Goal: Transaction & Acquisition: Purchase product/service

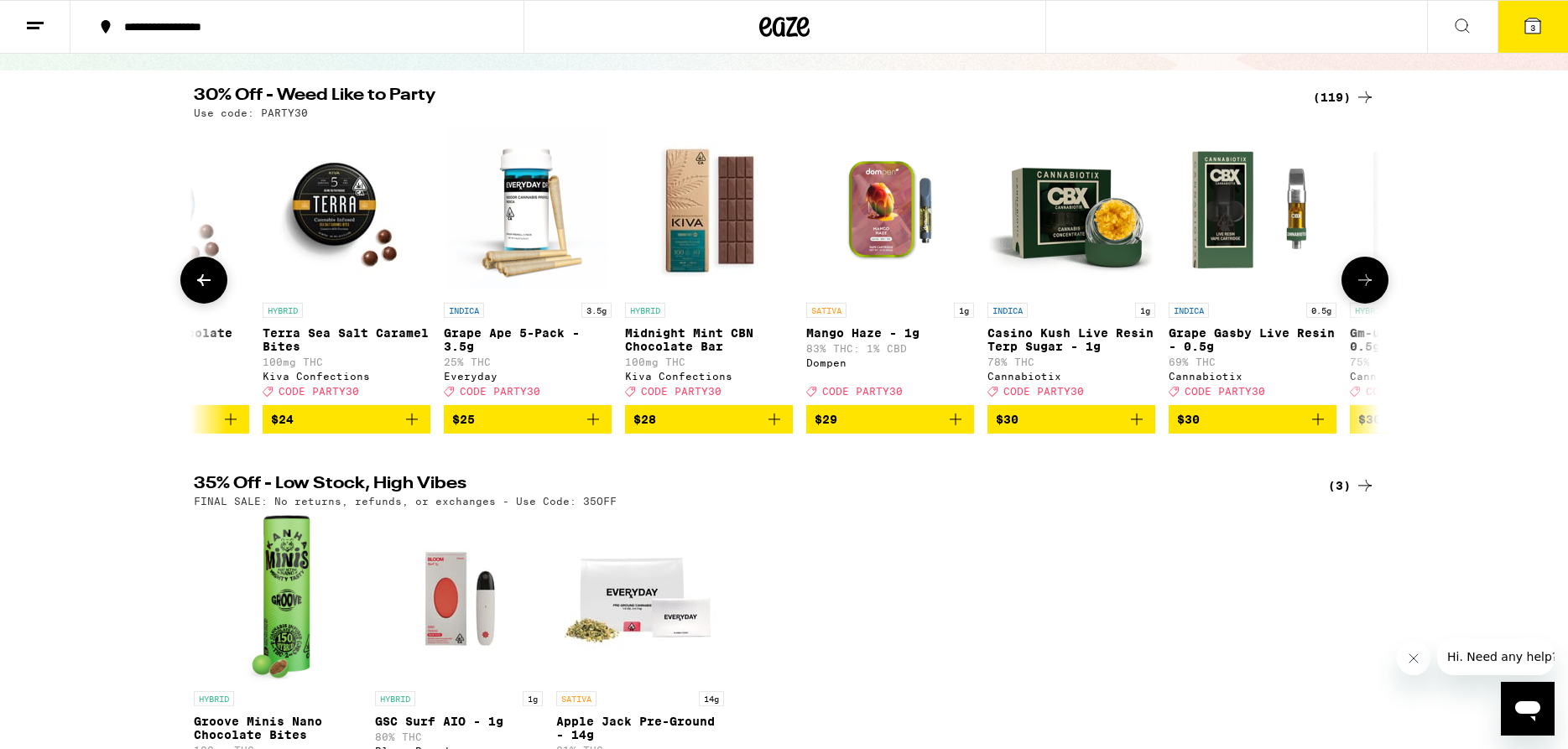
scroll to position [48, 0]
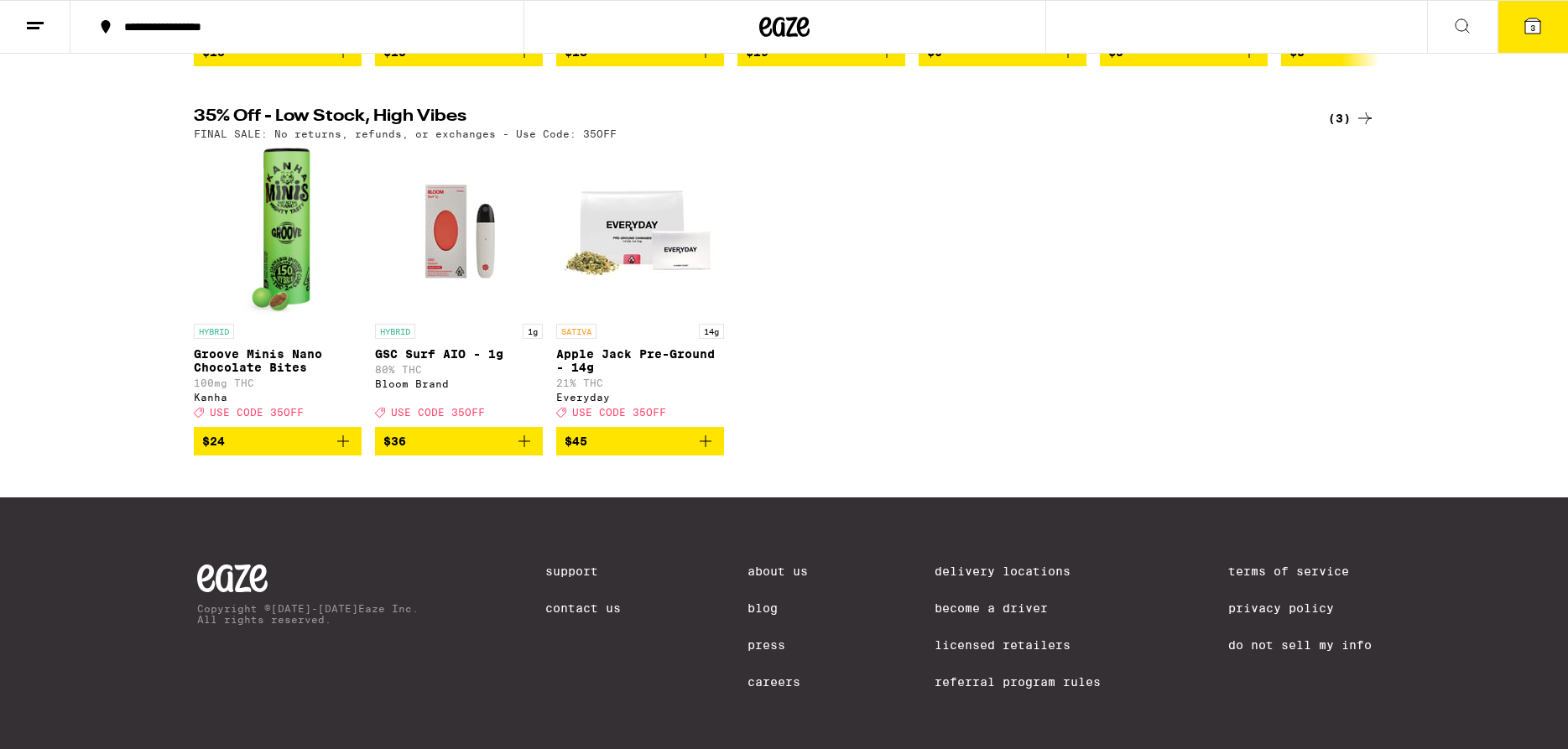
scroll to position [171, 0]
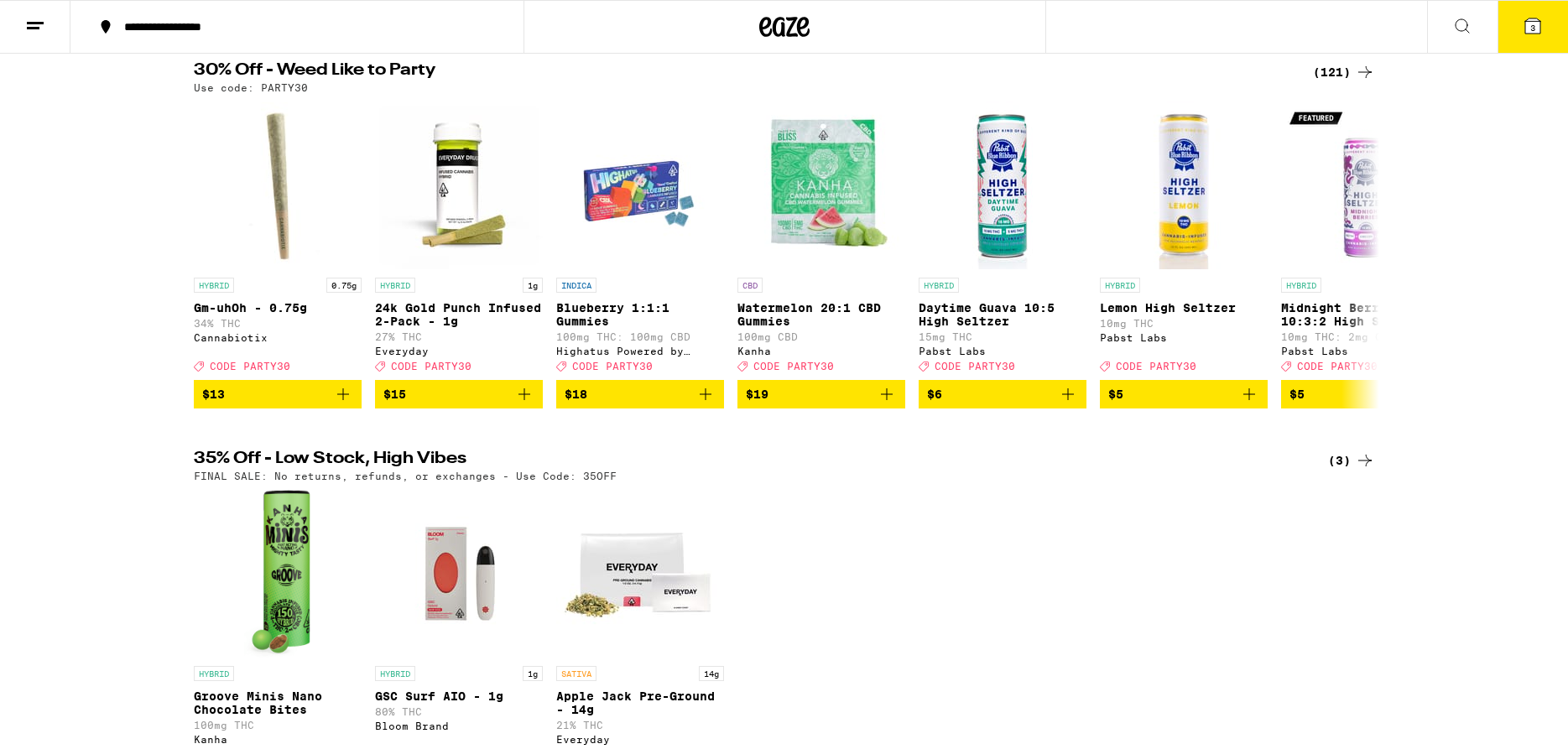
click at [1370, 470] on icon at bounding box center [1364, 461] width 20 height 20
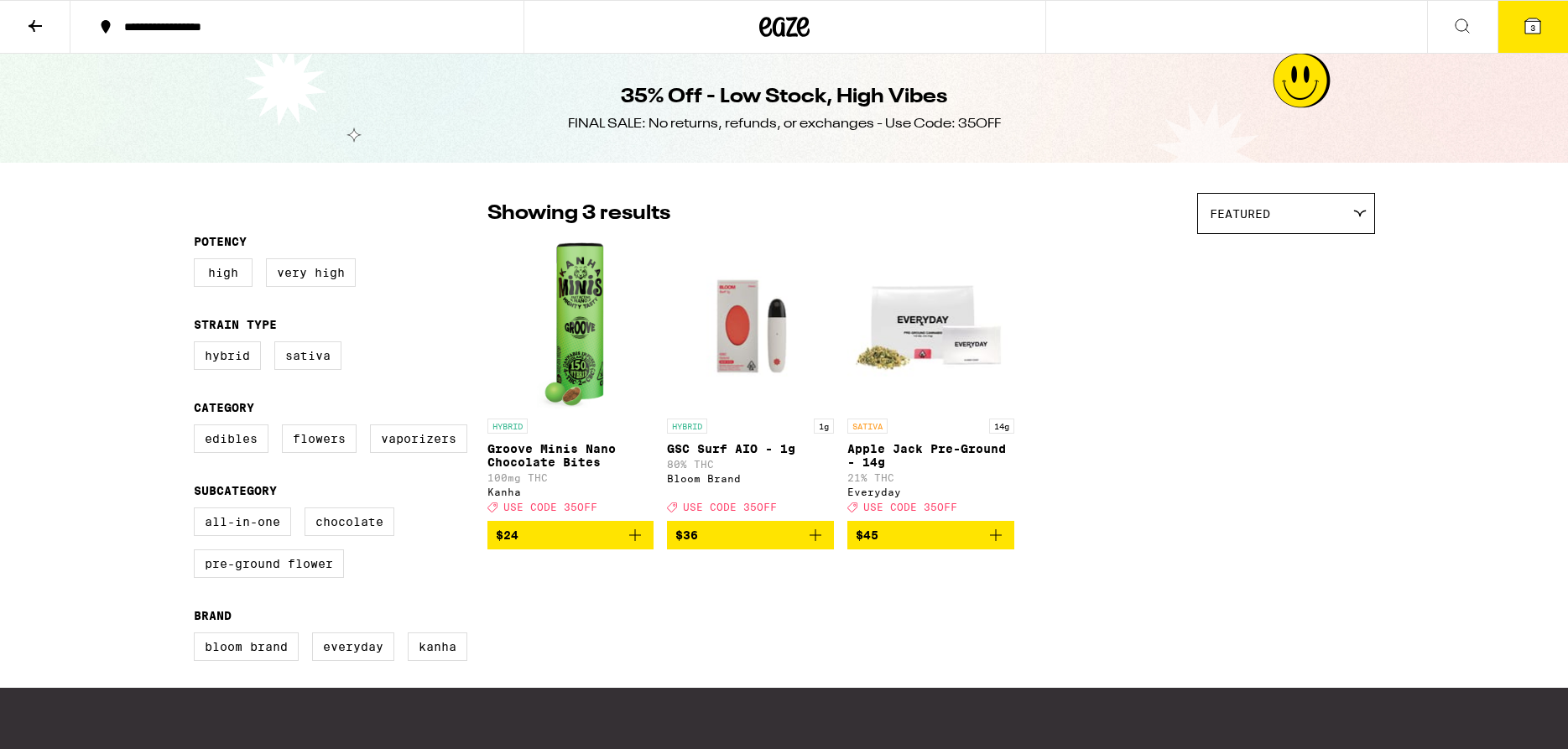
click at [782, 31] on icon at bounding box center [785, 27] width 26 height 20
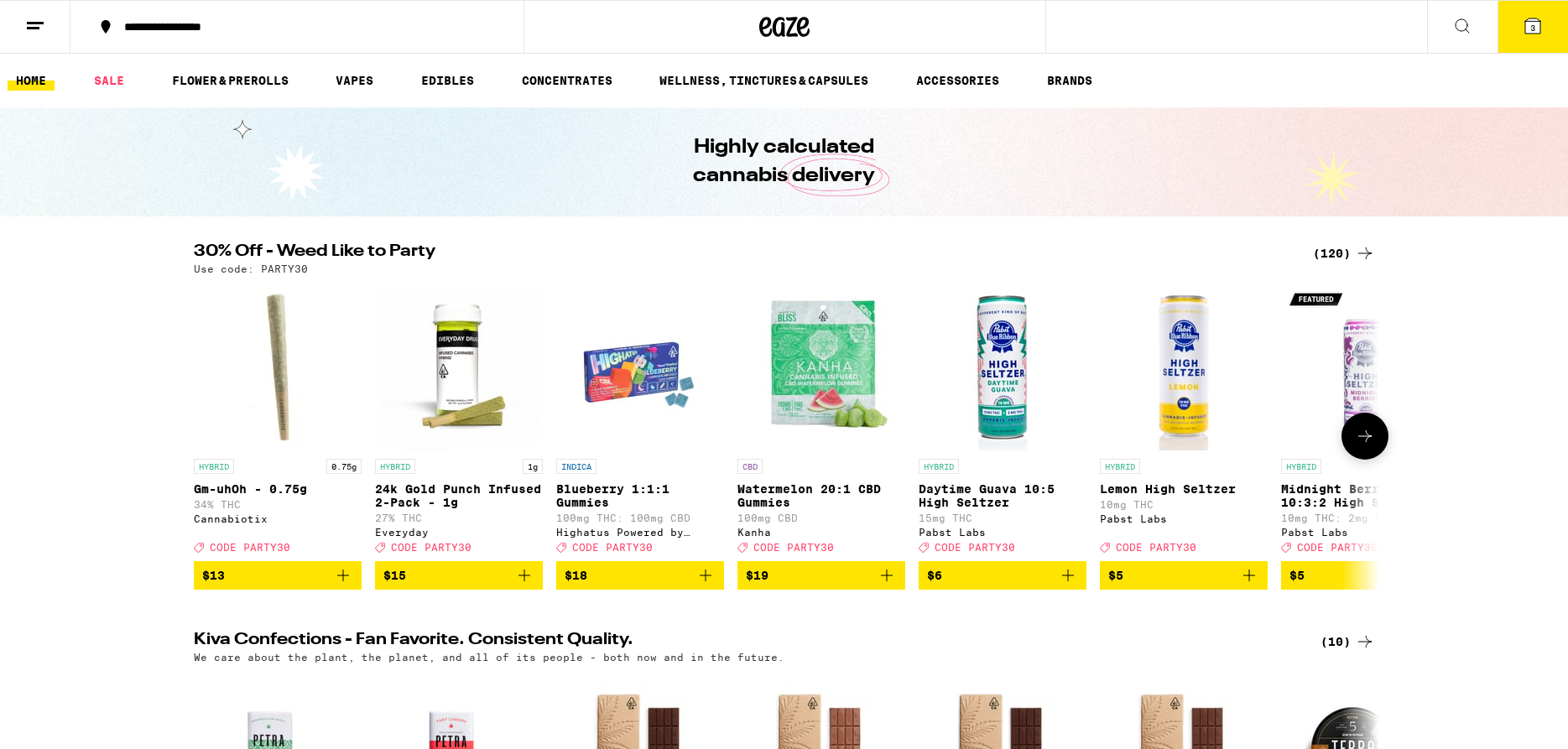
click at [1353, 452] on button at bounding box center [1364, 436] width 47 height 47
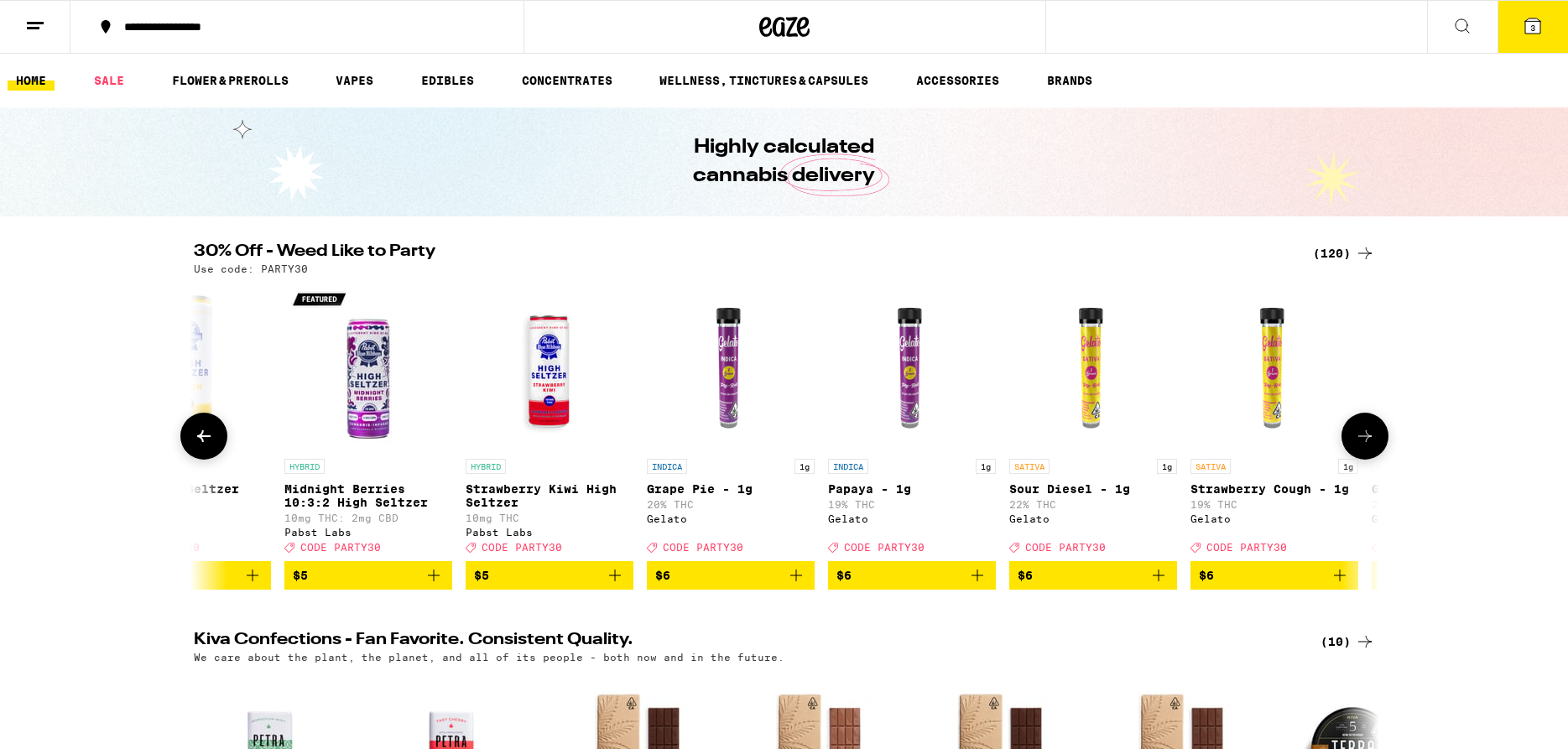
scroll to position [0, 998]
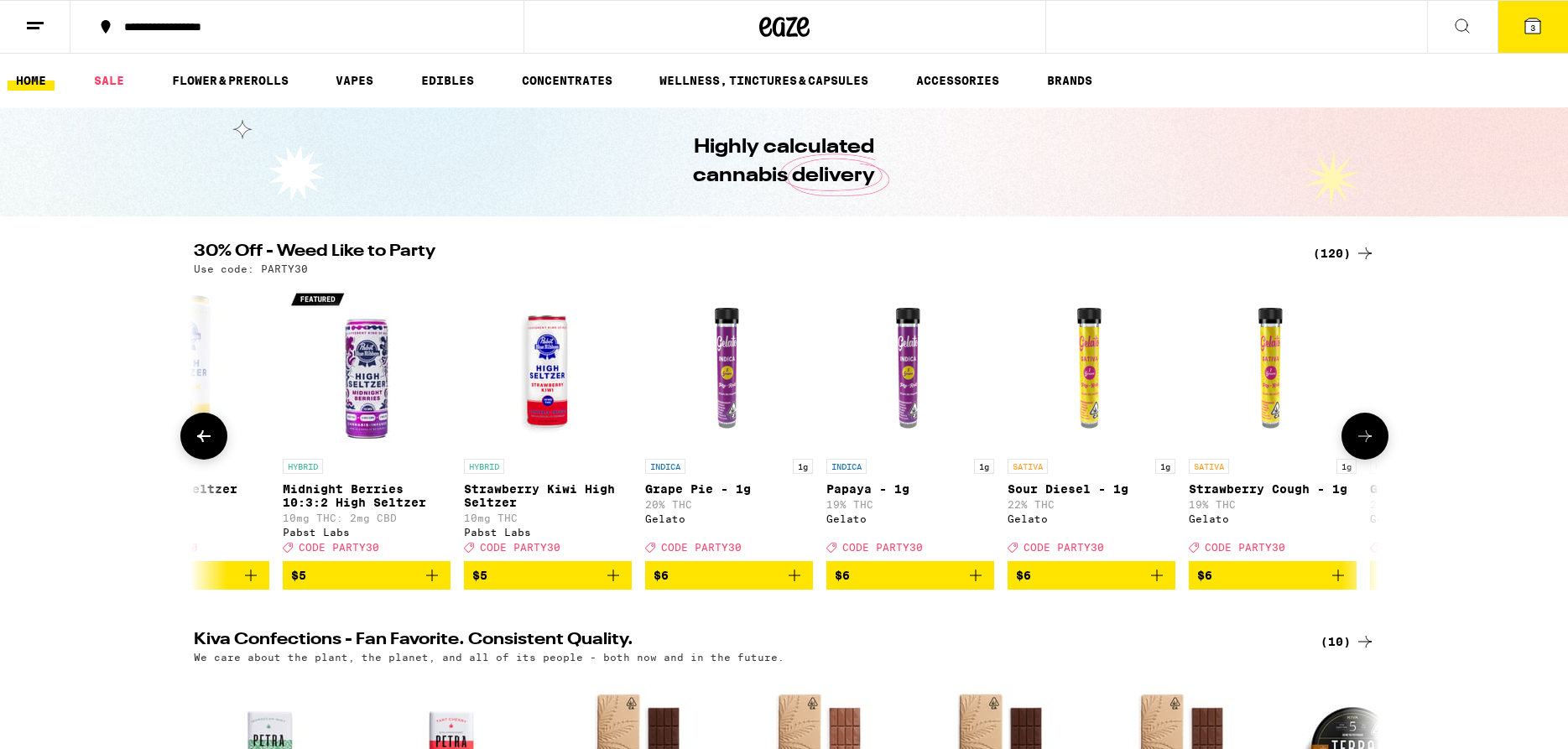
click at [1353, 452] on button at bounding box center [1364, 436] width 47 height 47
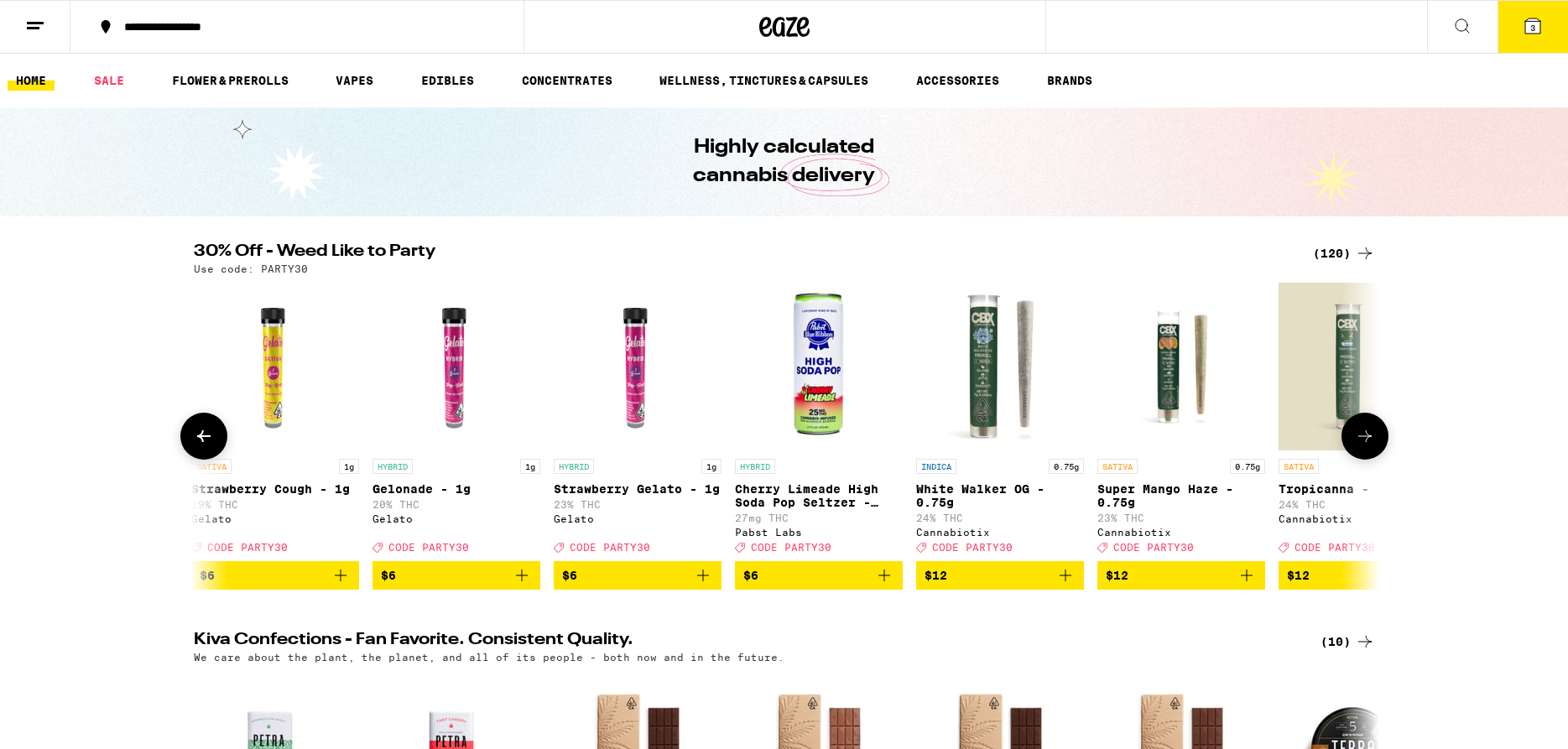
scroll to position [0, 1996]
click at [1353, 452] on button at bounding box center [1364, 436] width 47 height 47
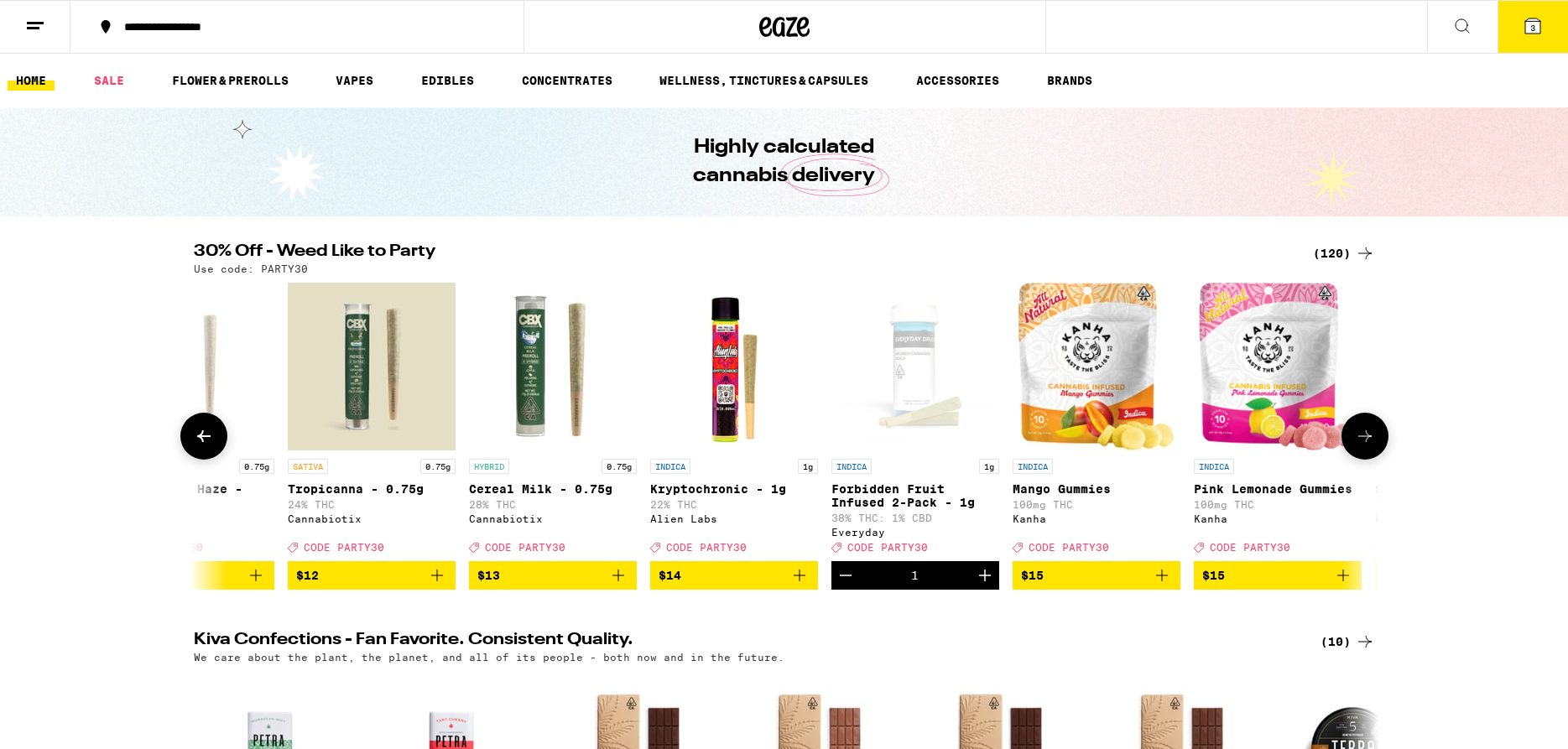
scroll to position [0, 2995]
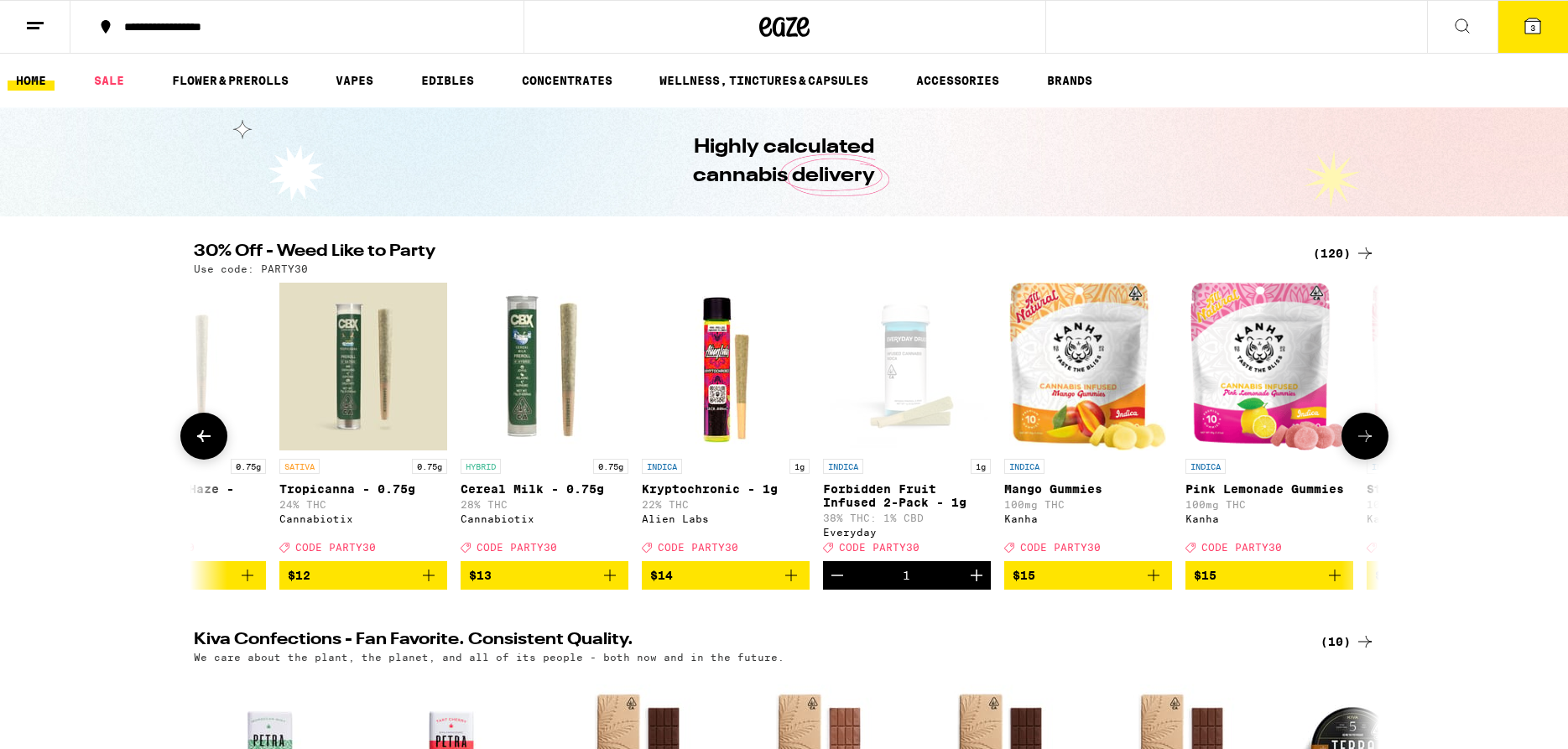
click at [1353, 449] on button at bounding box center [1364, 436] width 47 height 47
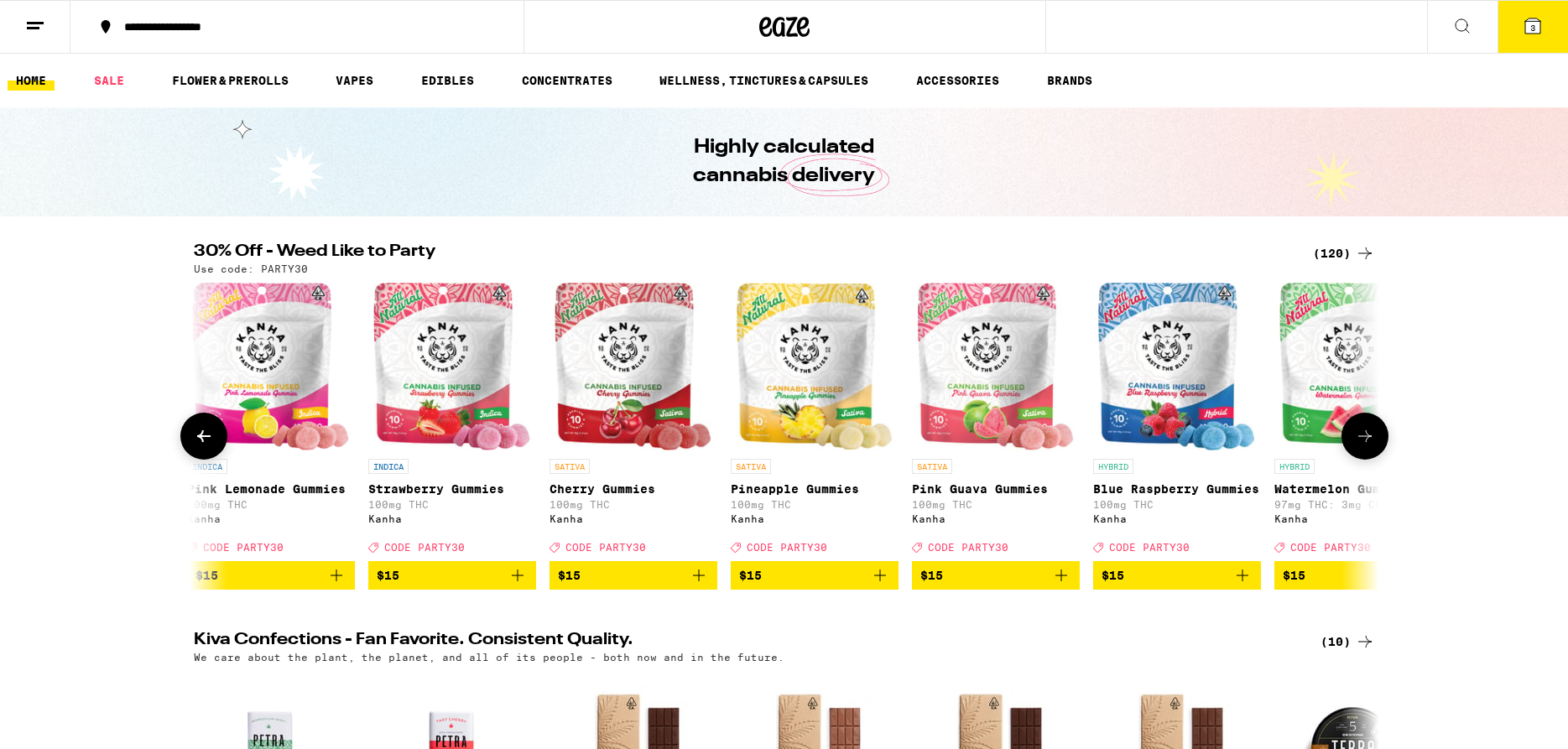
click at [1353, 449] on button at bounding box center [1364, 436] width 47 height 47
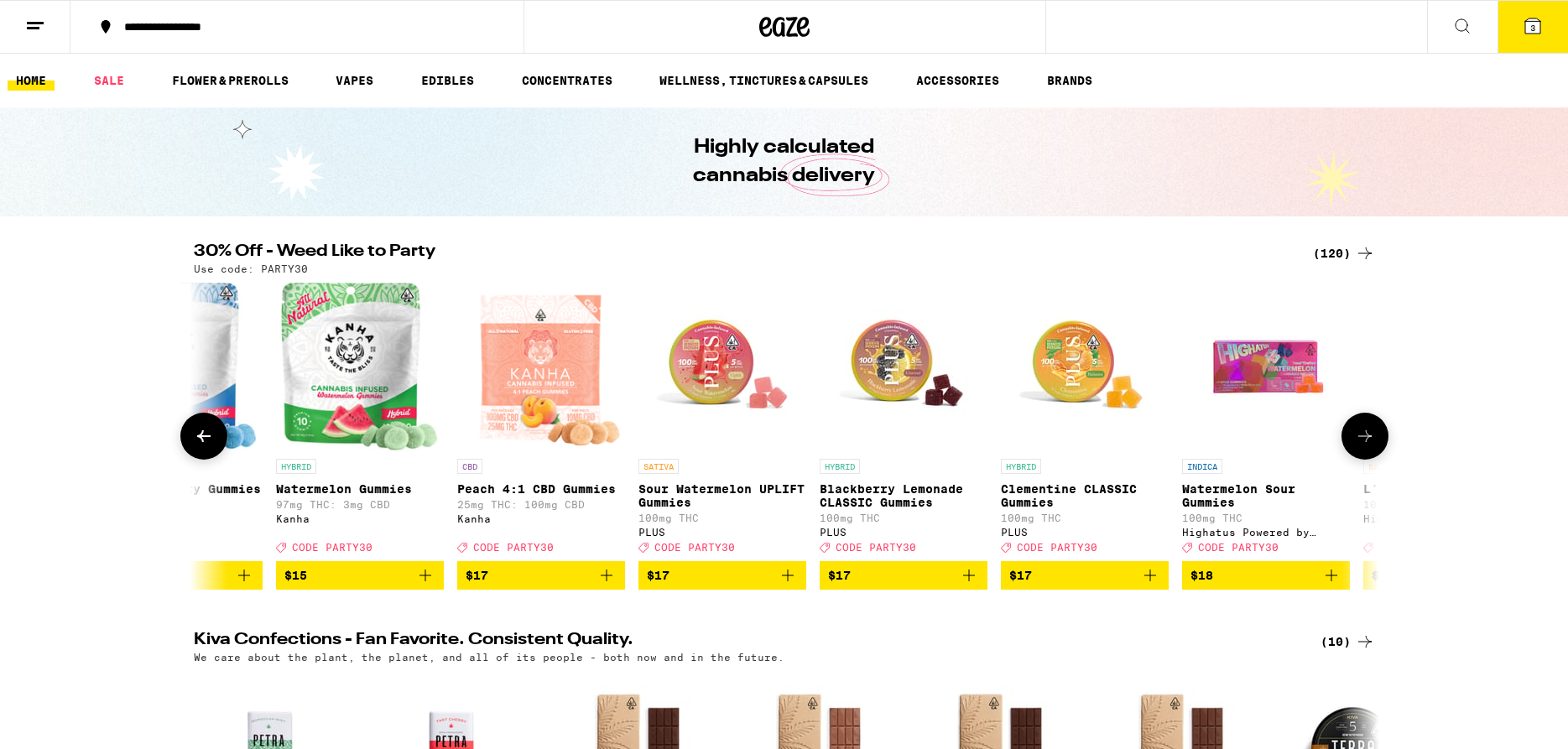
click at [1353, 449] on button at bounding box center [1364, 436] width 47 height 47
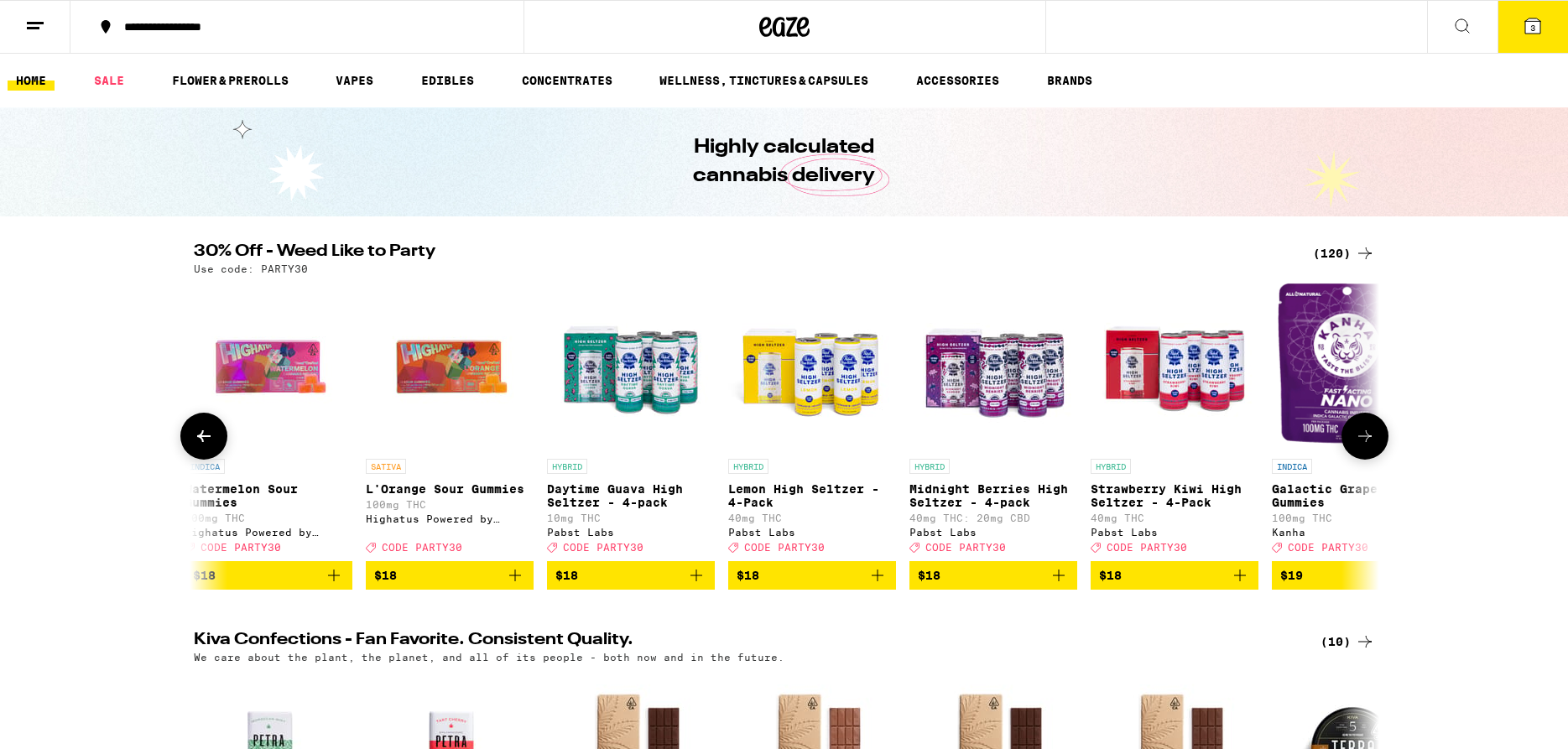
scroll to position [0, 5988]
click at [1353, 449] on button at bounding box center [1364, 436] width 47 height 47
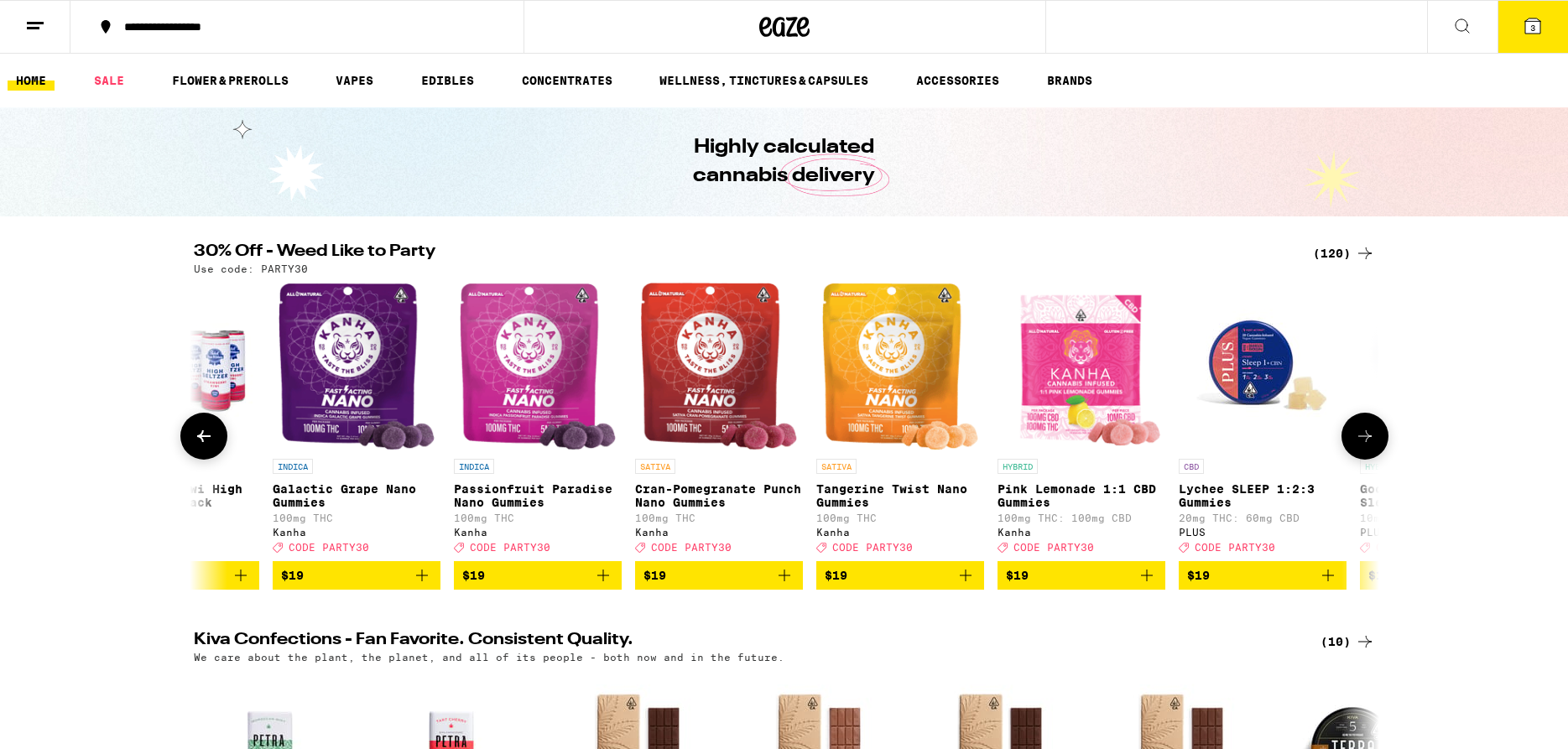
click at [1355, 447] on icon at bounding box center [1364, 436] width 20 height 20
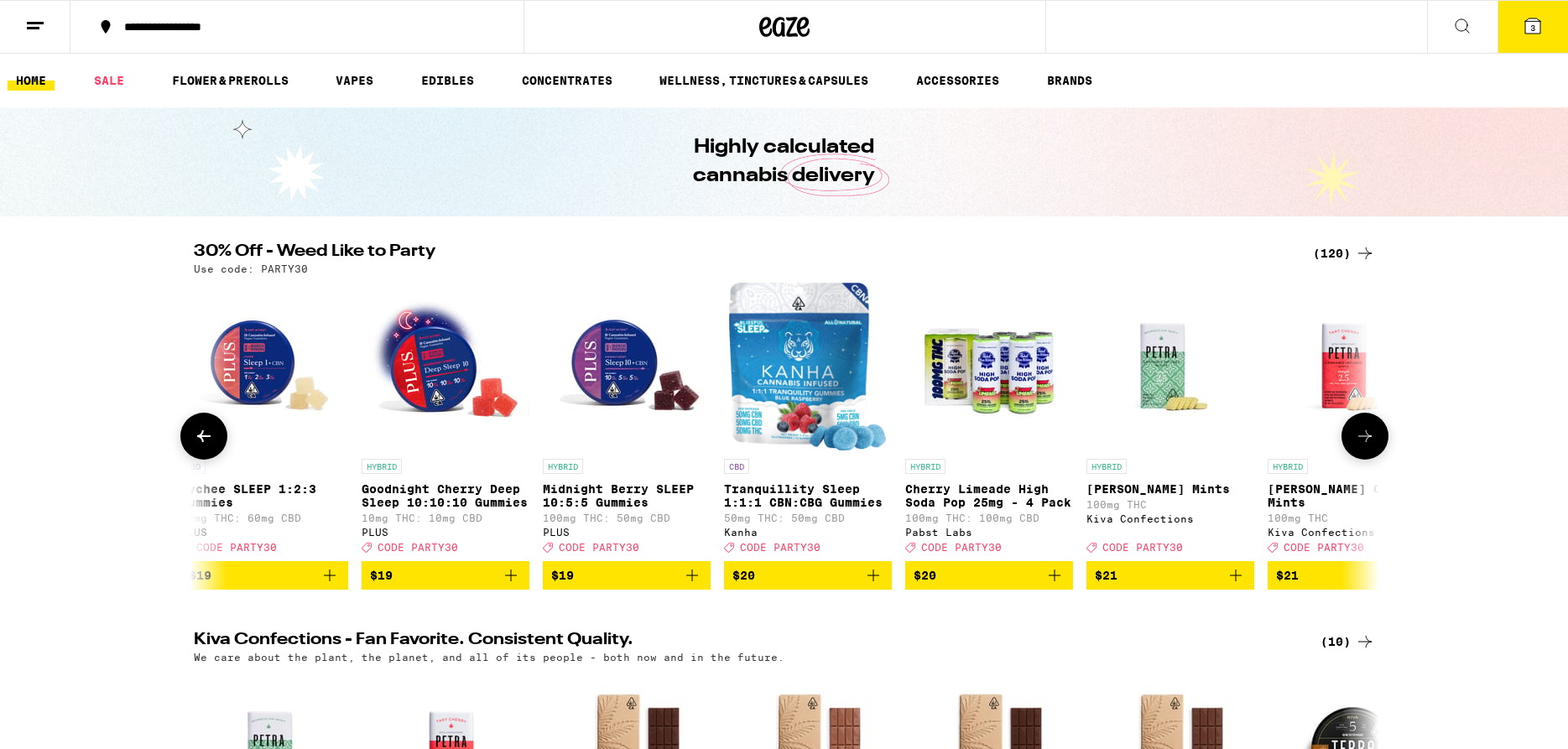
click at [1359, 442] on icon at bounding box center [1364, 436] width 14 height 12
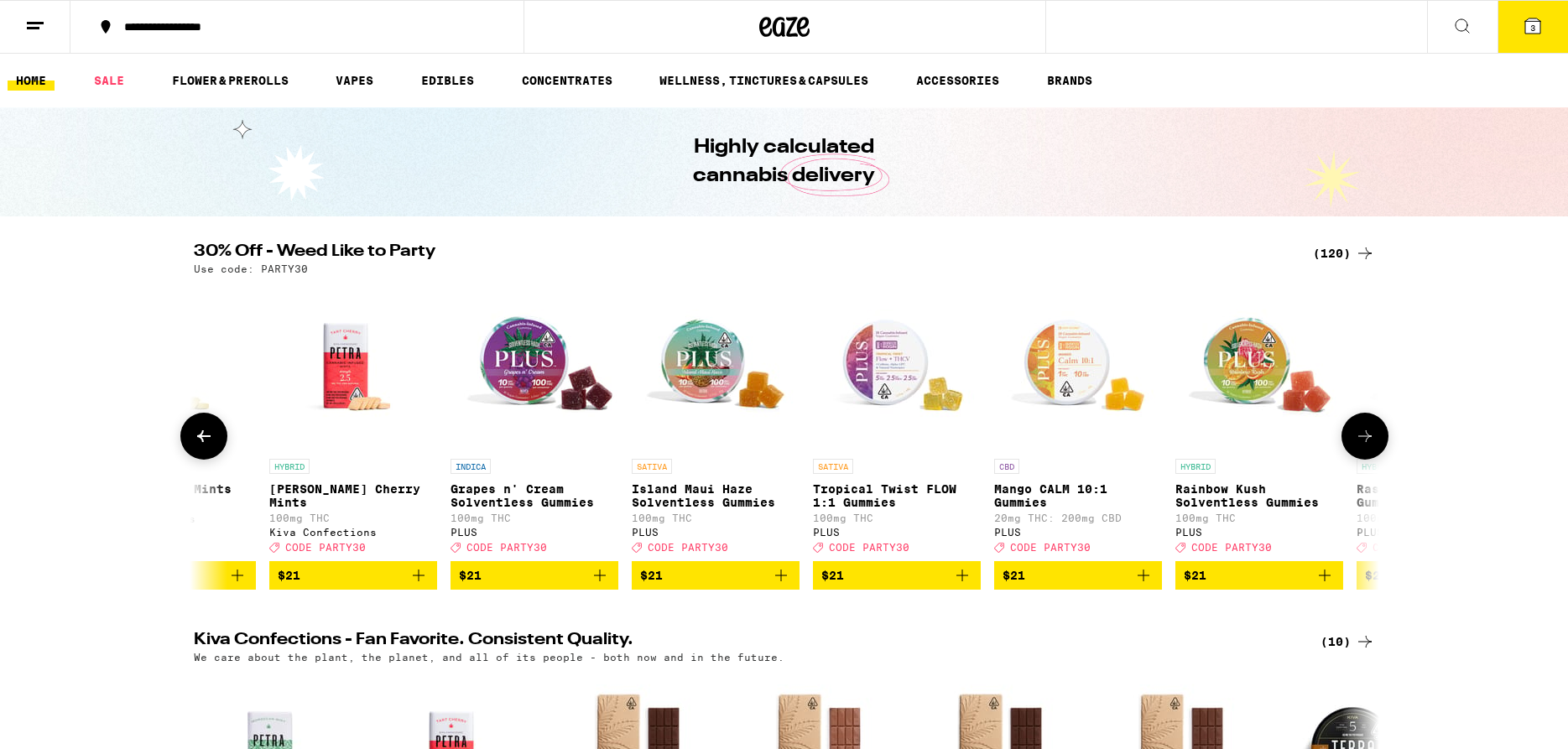
click at [1359, 442] on icon at bounding box center [1364, 436] width 14 height 12
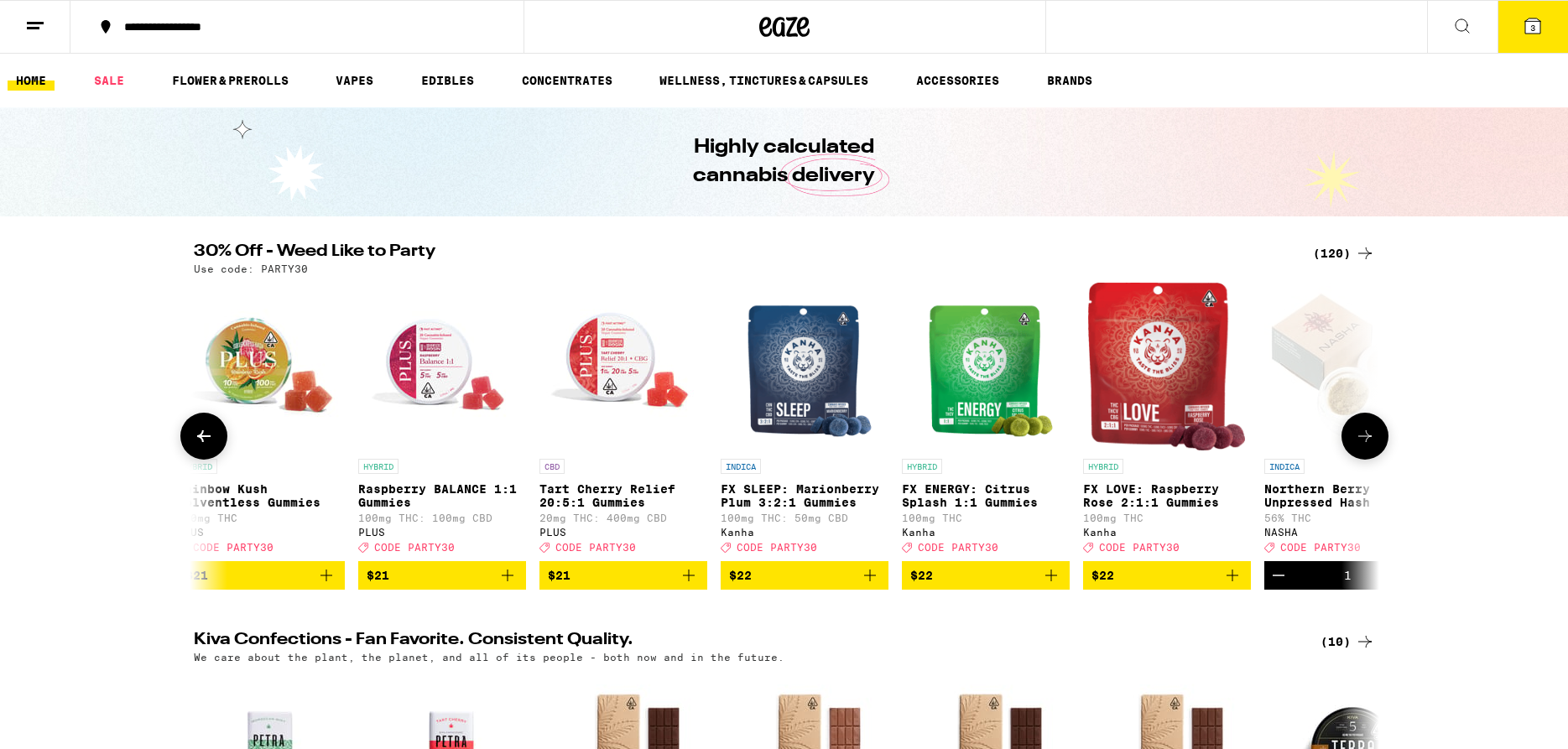
click at [1359, 442] on icon at bounding box center [1364, 436] width 14 height 12
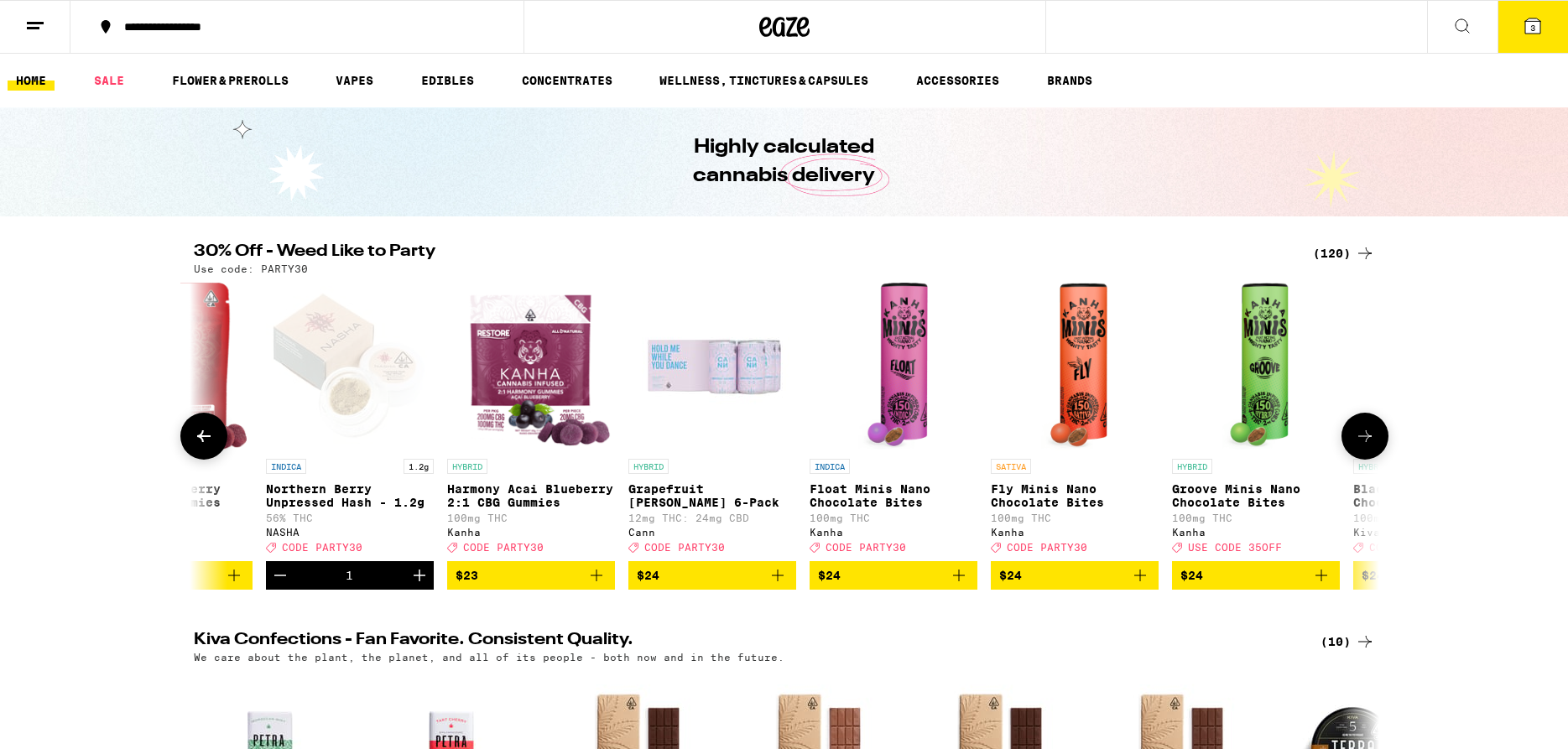
click at [1359, 442] on icon at bounding box center [1364, 436] width 14 height 12
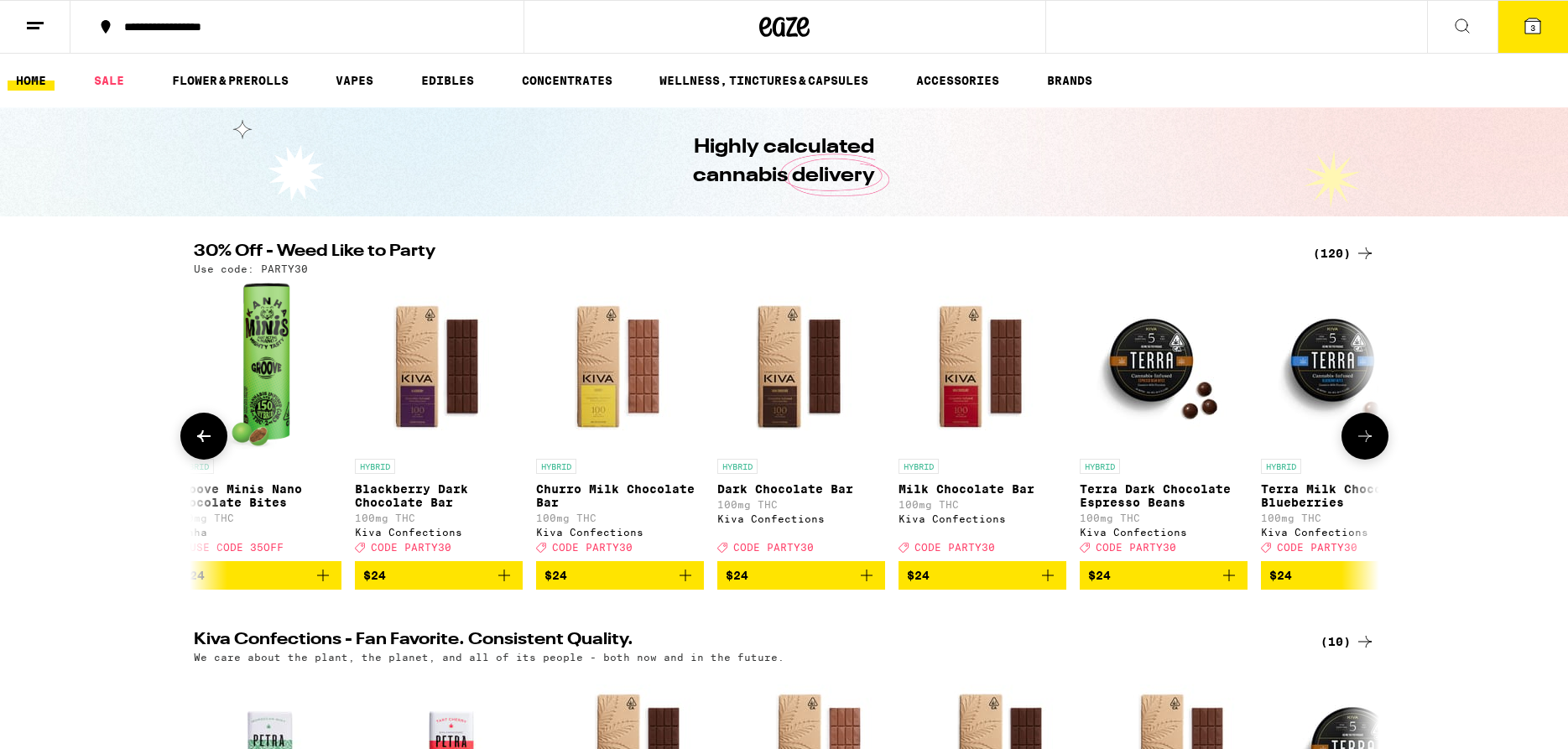
click at [1359, 442] on icon at bounding box center [1364, 436] width 14 height 12
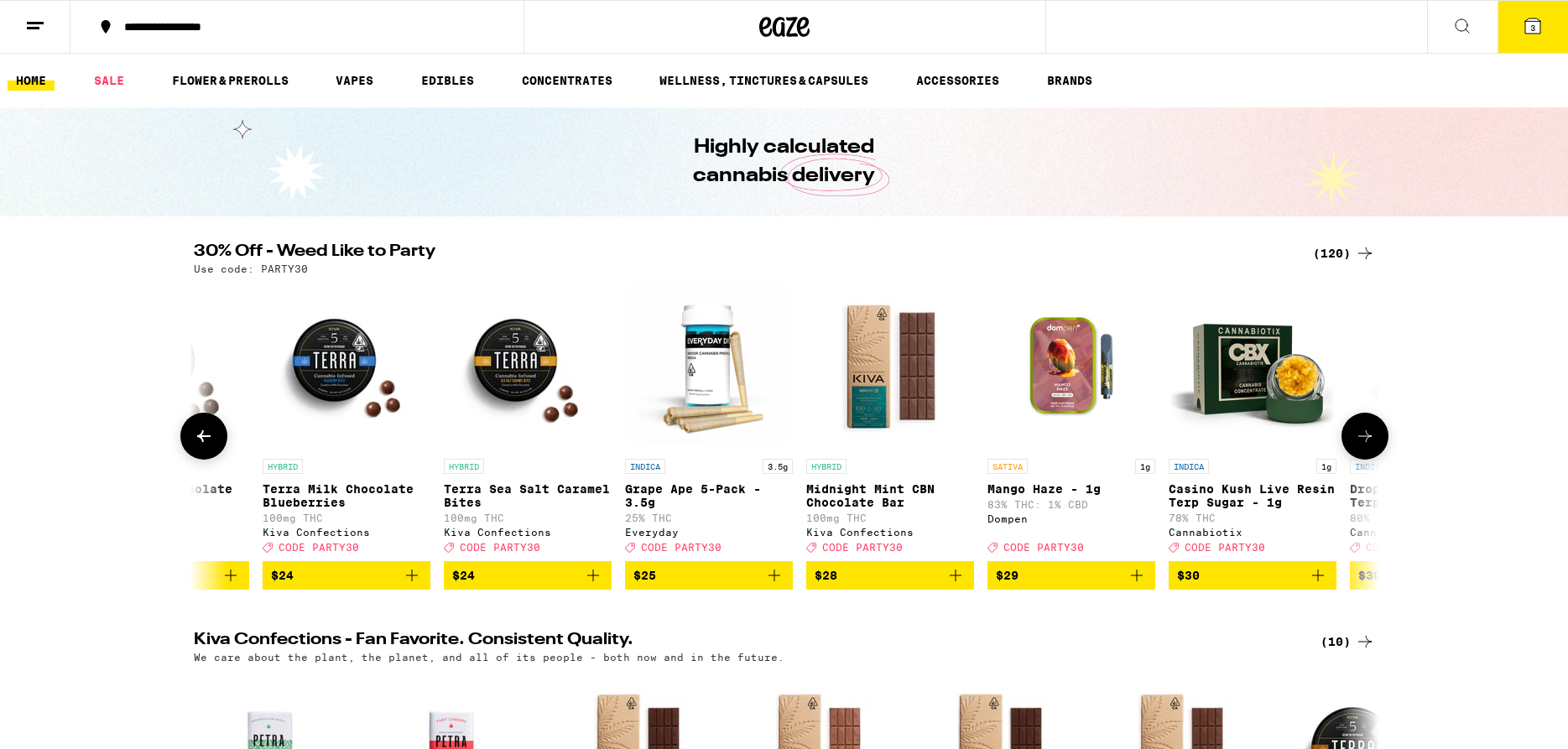
click at [1360, 444] on icon at bounding box center [1364, 436] width 20 height 20
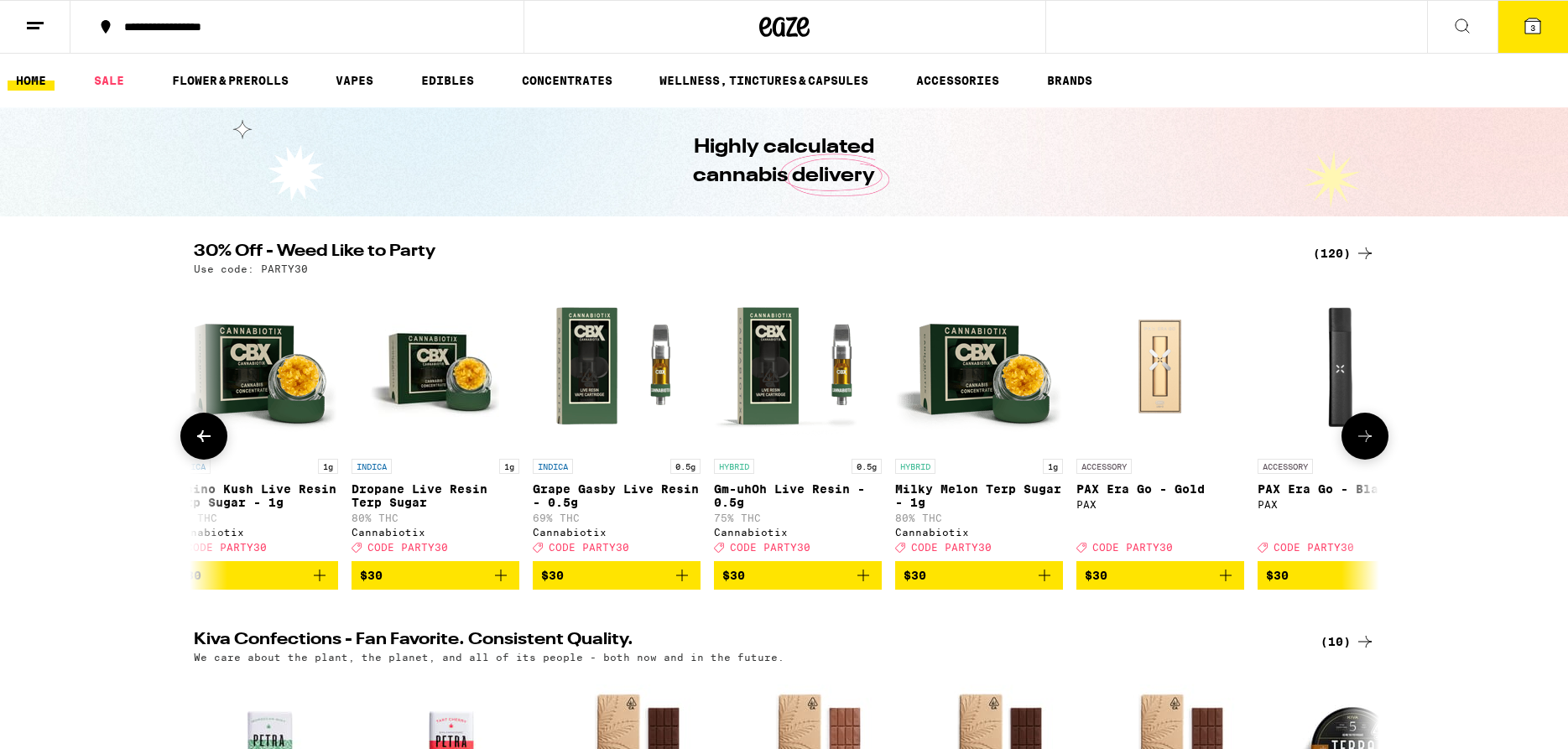
click at [1360, 444] on icon at bounding box center [1364, 436] width 20 height 20
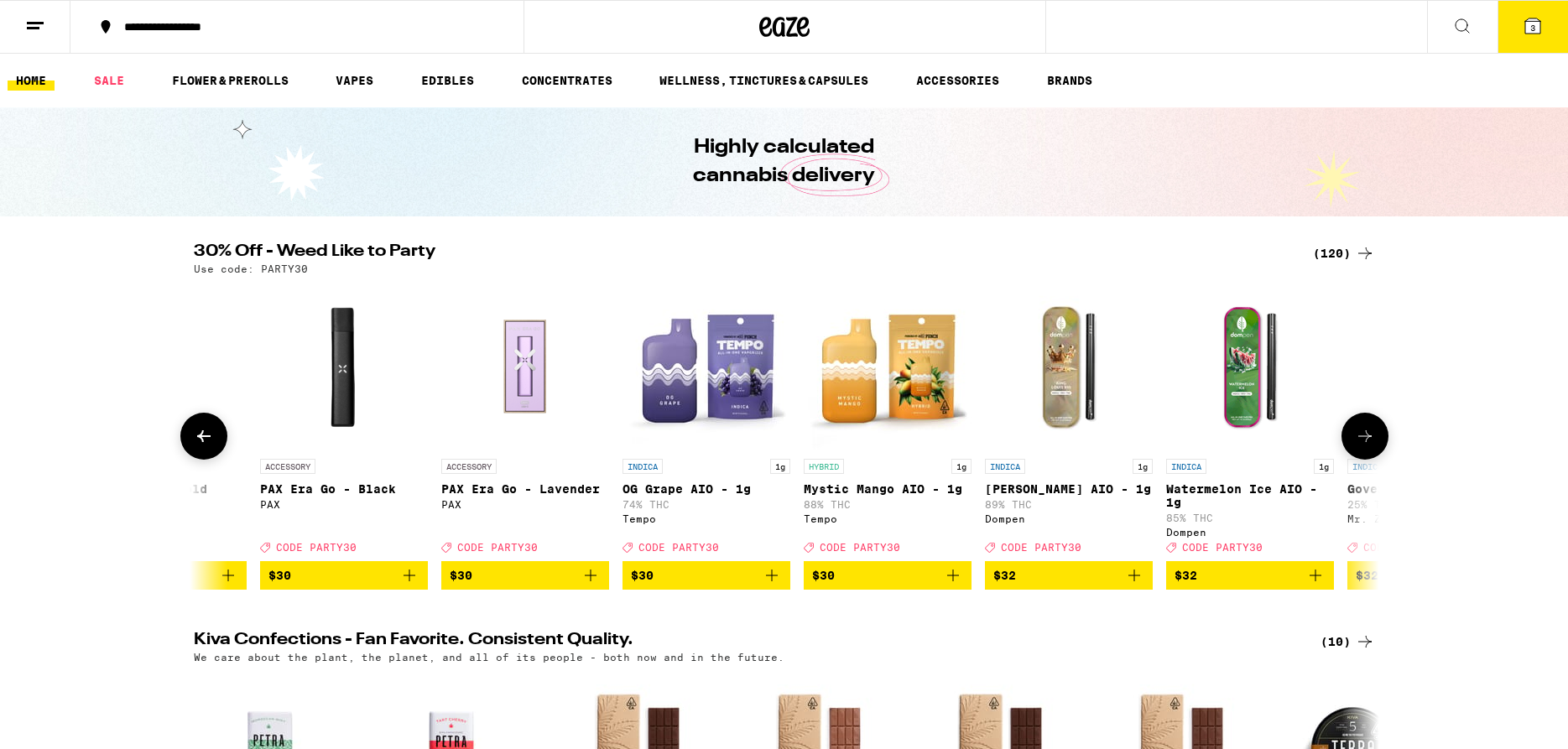
scroll to position [0, 14971]
click at [1360, 440] on icon at bounding box center [1364, 436] width 20 height 20
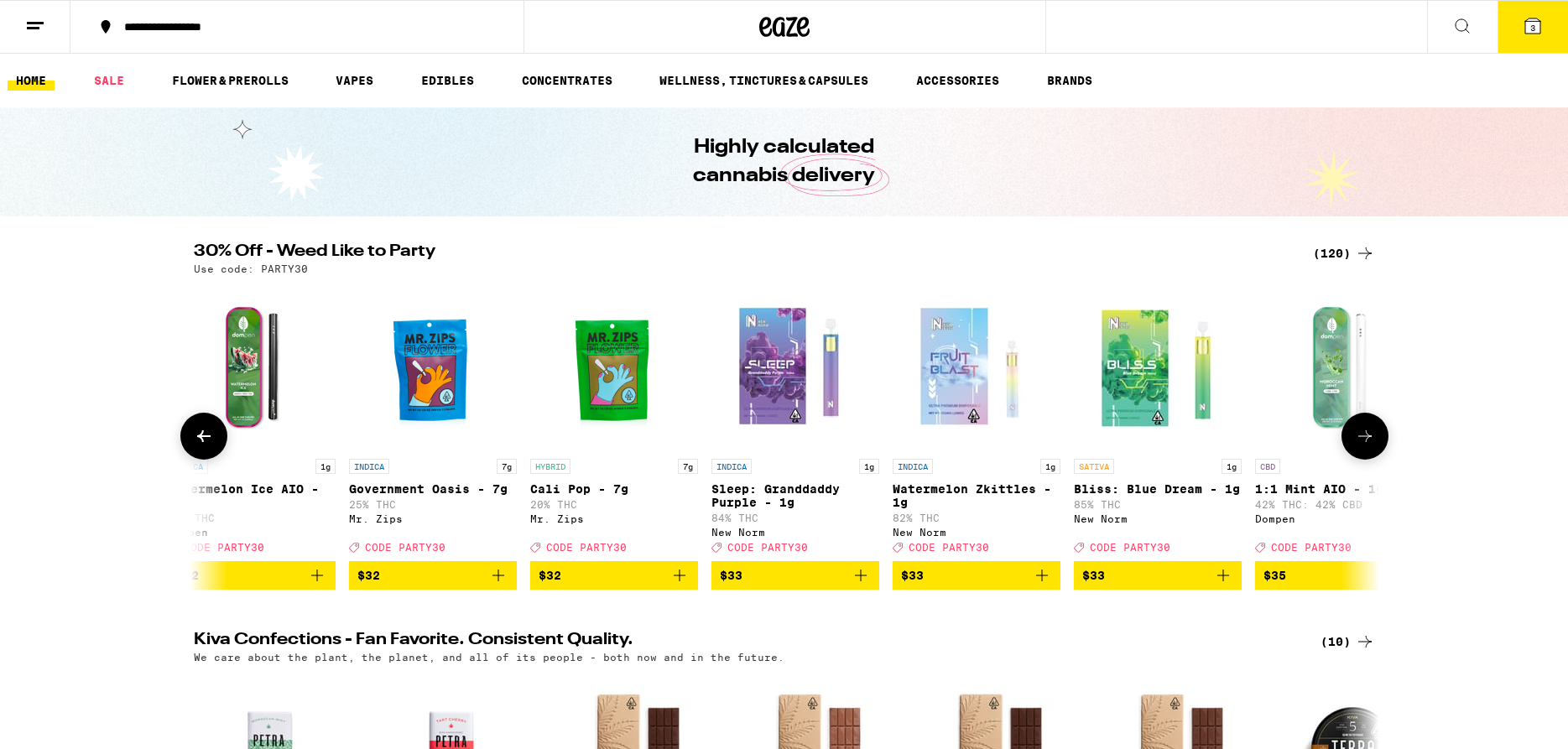
scroll to position [0, 15970]
click at [1360, 440] on icon at bounding box center [1364, 436] width 20 height 20
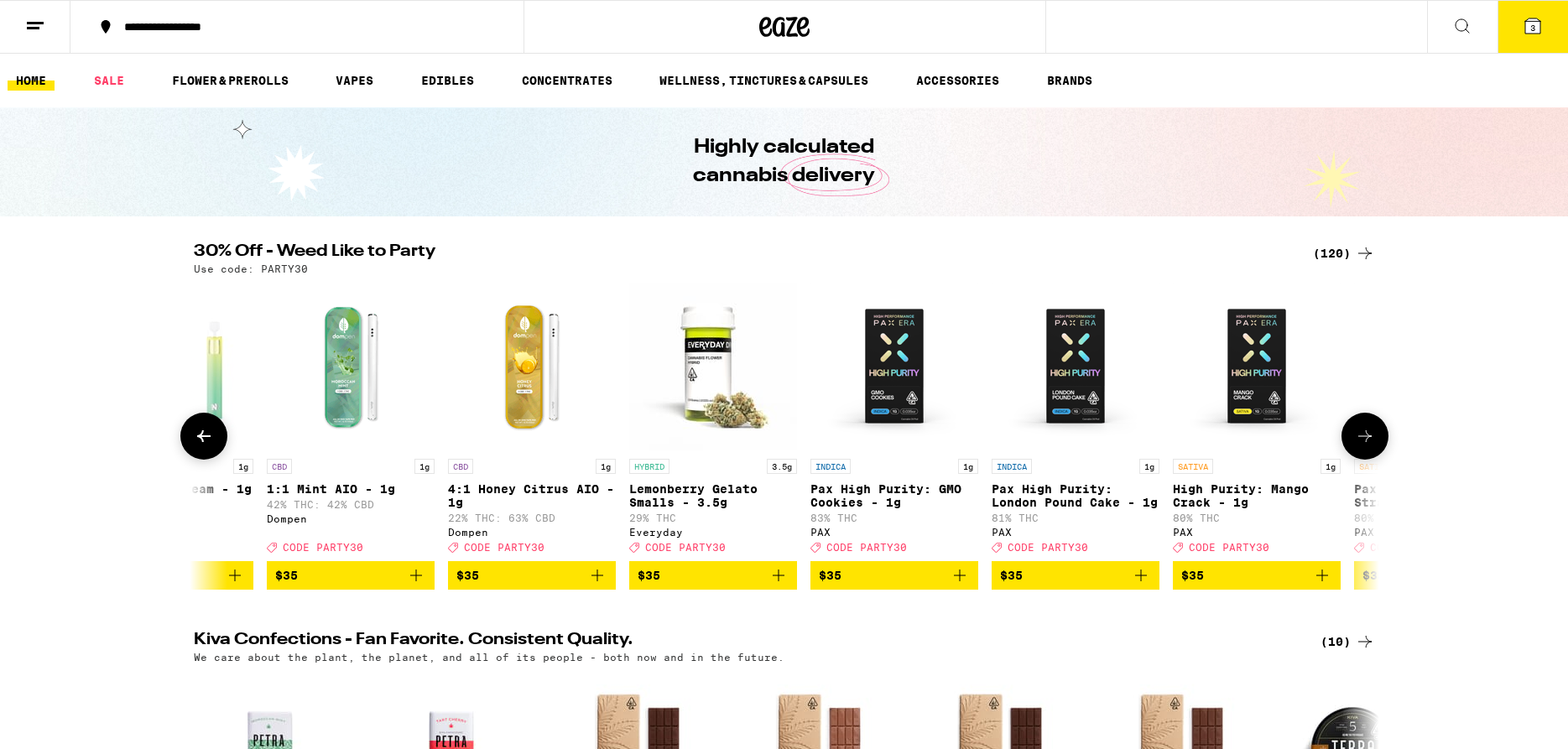
scroll to position [0, 16968]
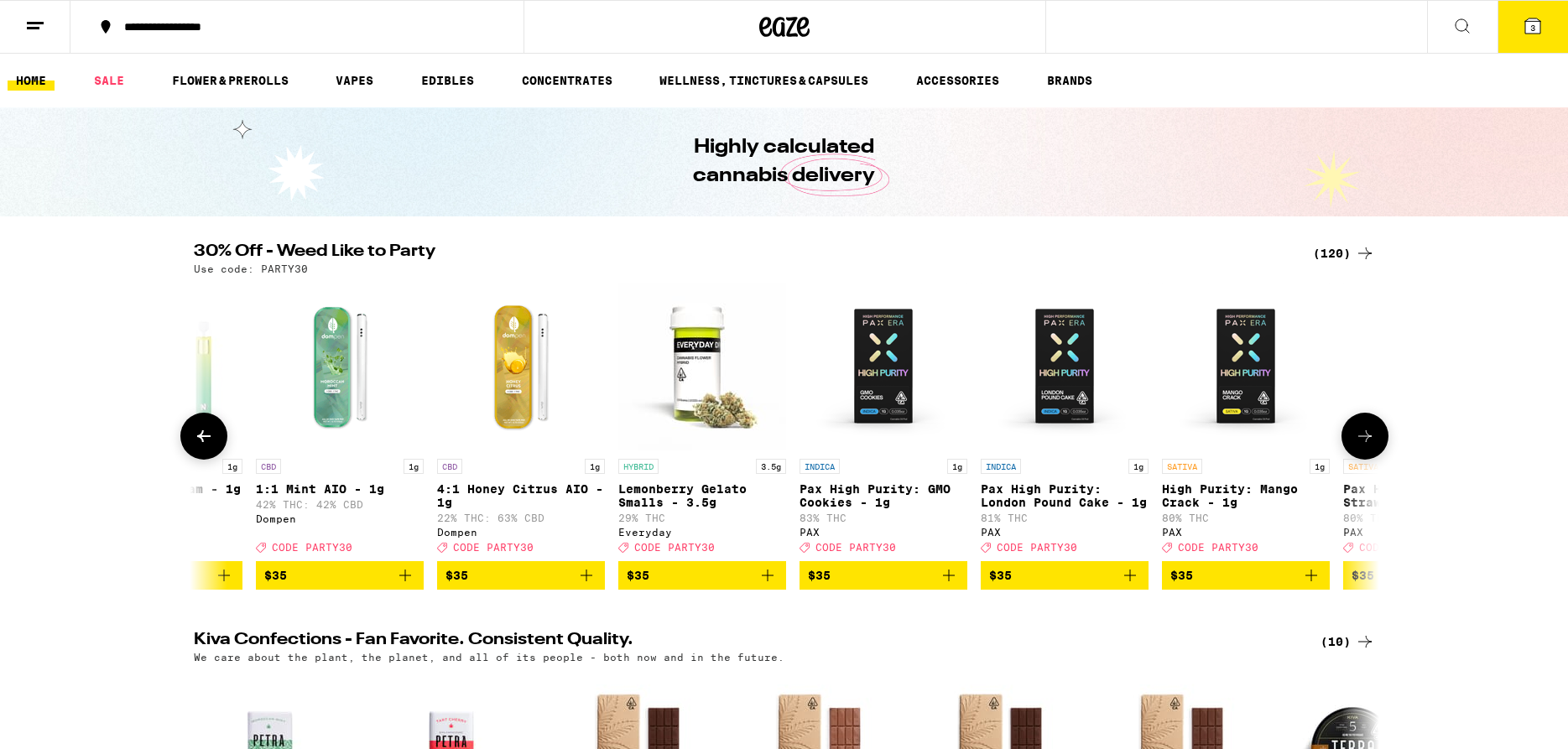
click at [1360, 437] on icon at bounding box center [1364, 436] width 20 height 20
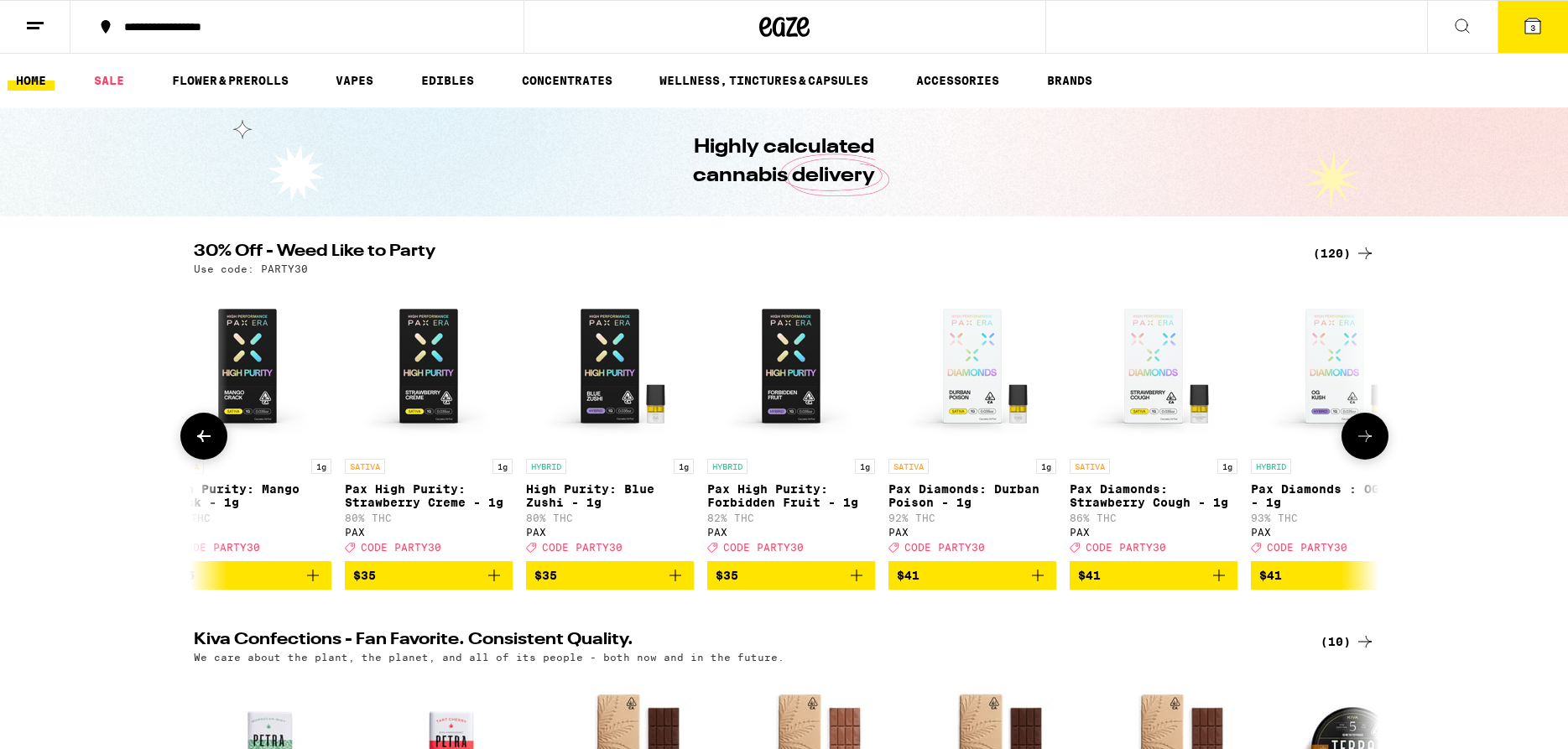
click at [1360, 437] on icon at bounding box center [1364, 436] width 20 height 20
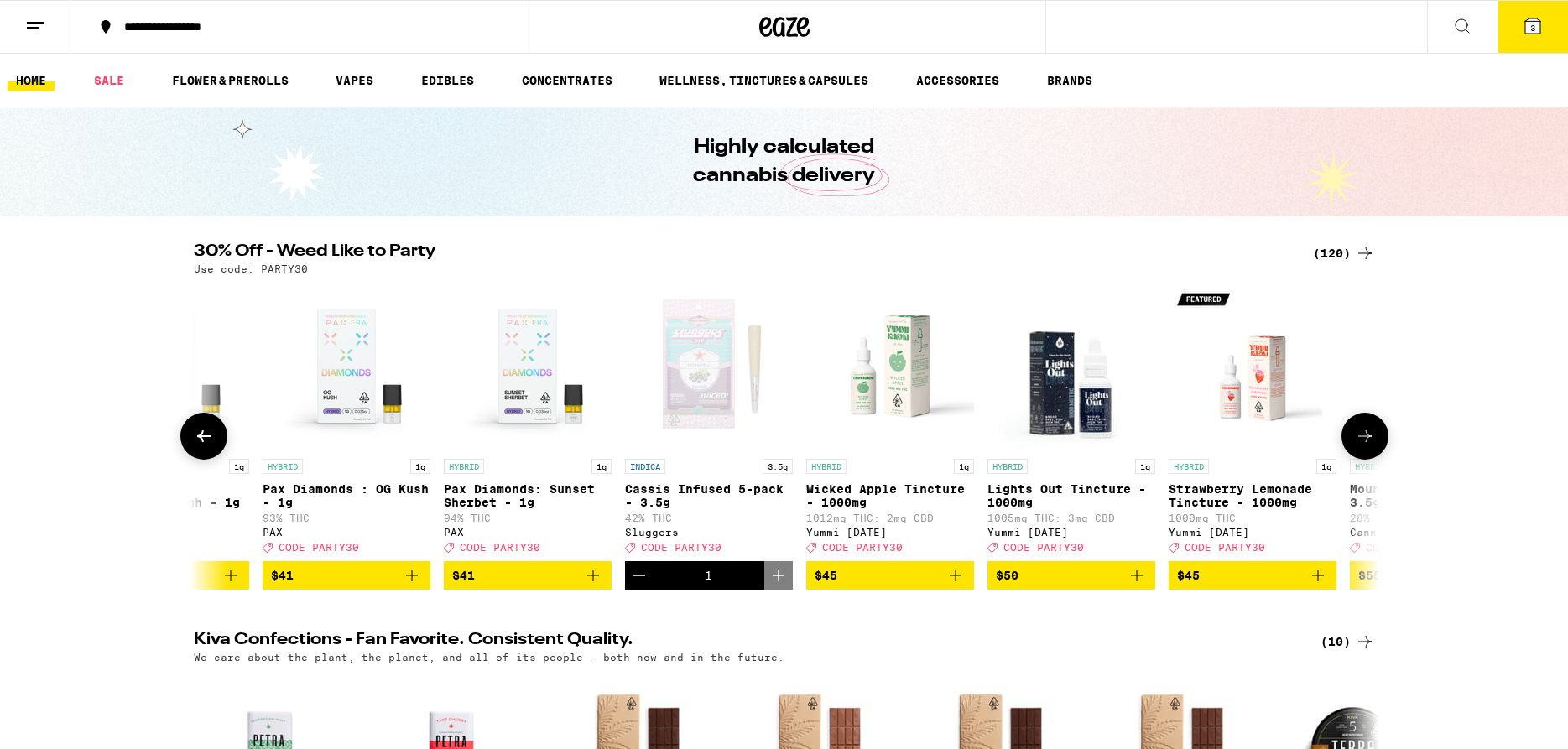
scroll to position [0, 18964]
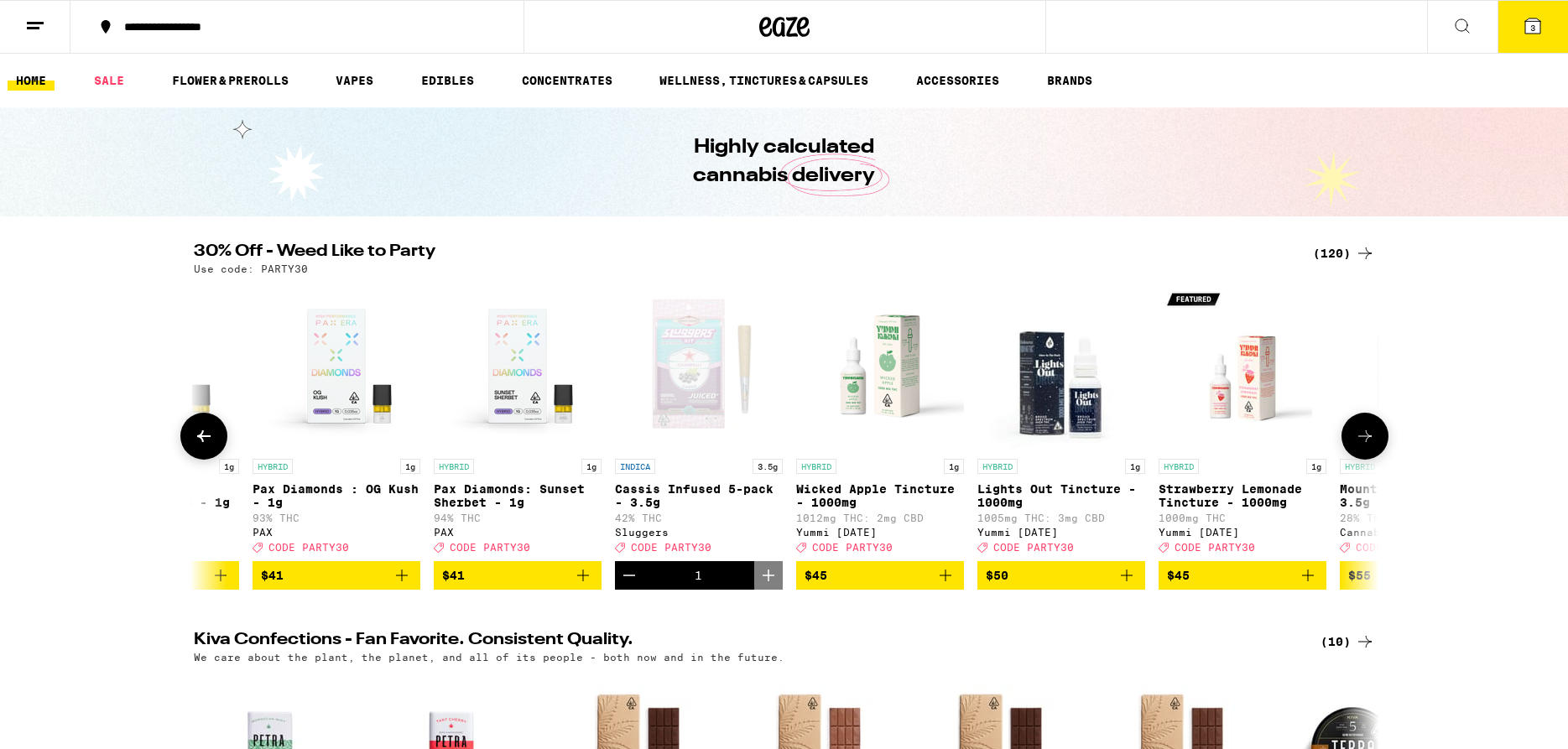
click at [1360, 437] on icon at bounding box center [1364, 436] width 20 height 20
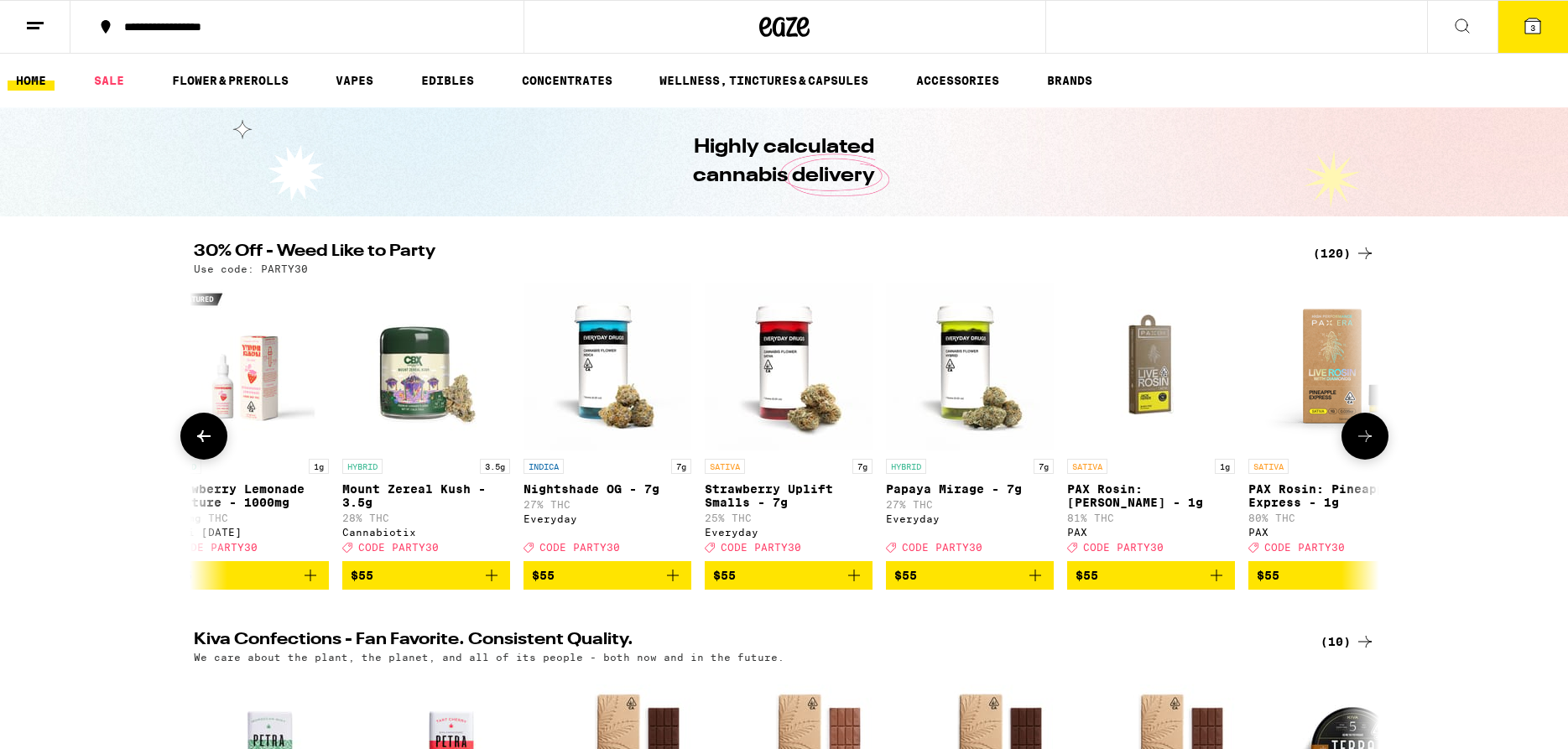
scroll to position [0, 19962]
click at [1360, 437] on icon at bounding box center [1364, 436] width 20 height 20
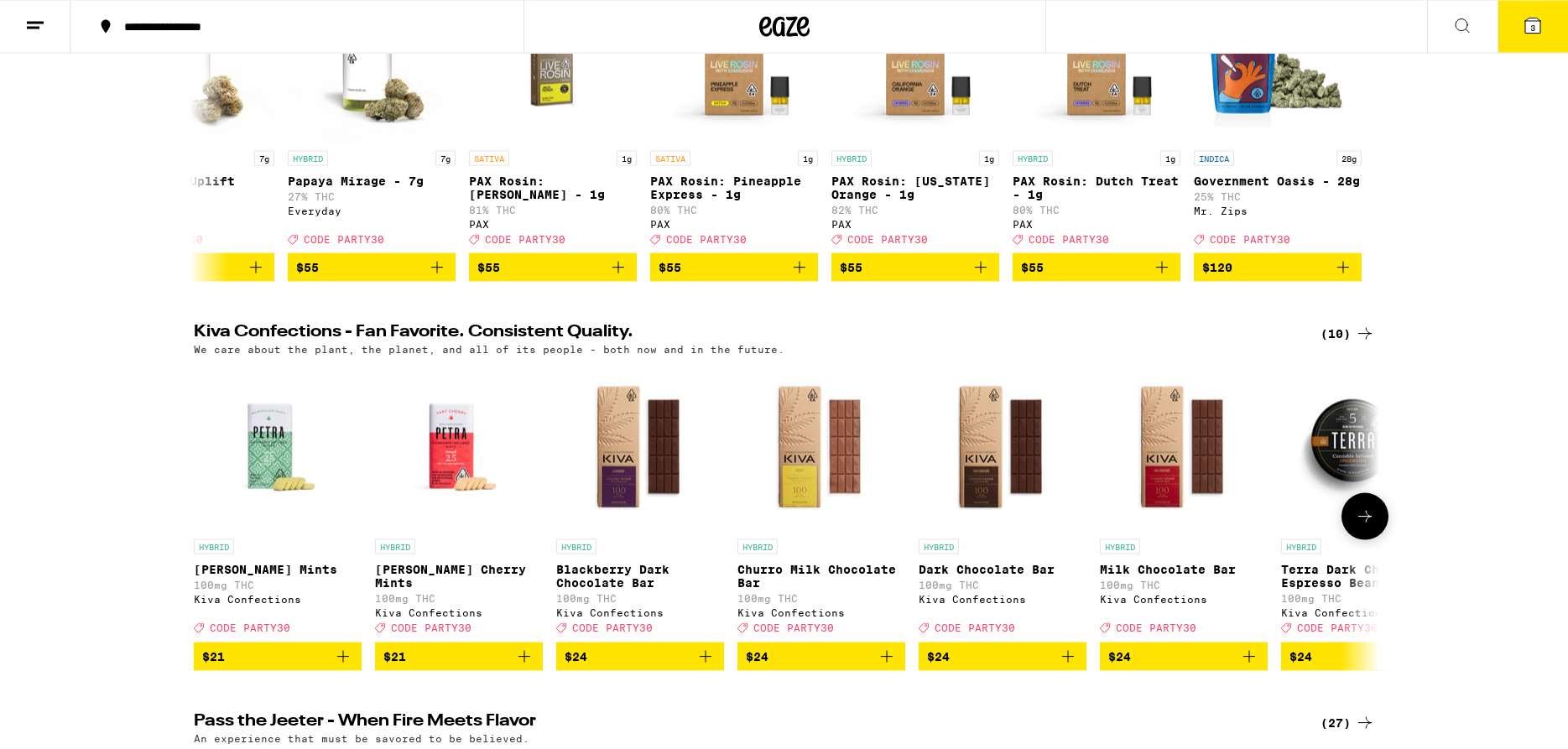
scroll to position [343, 0]
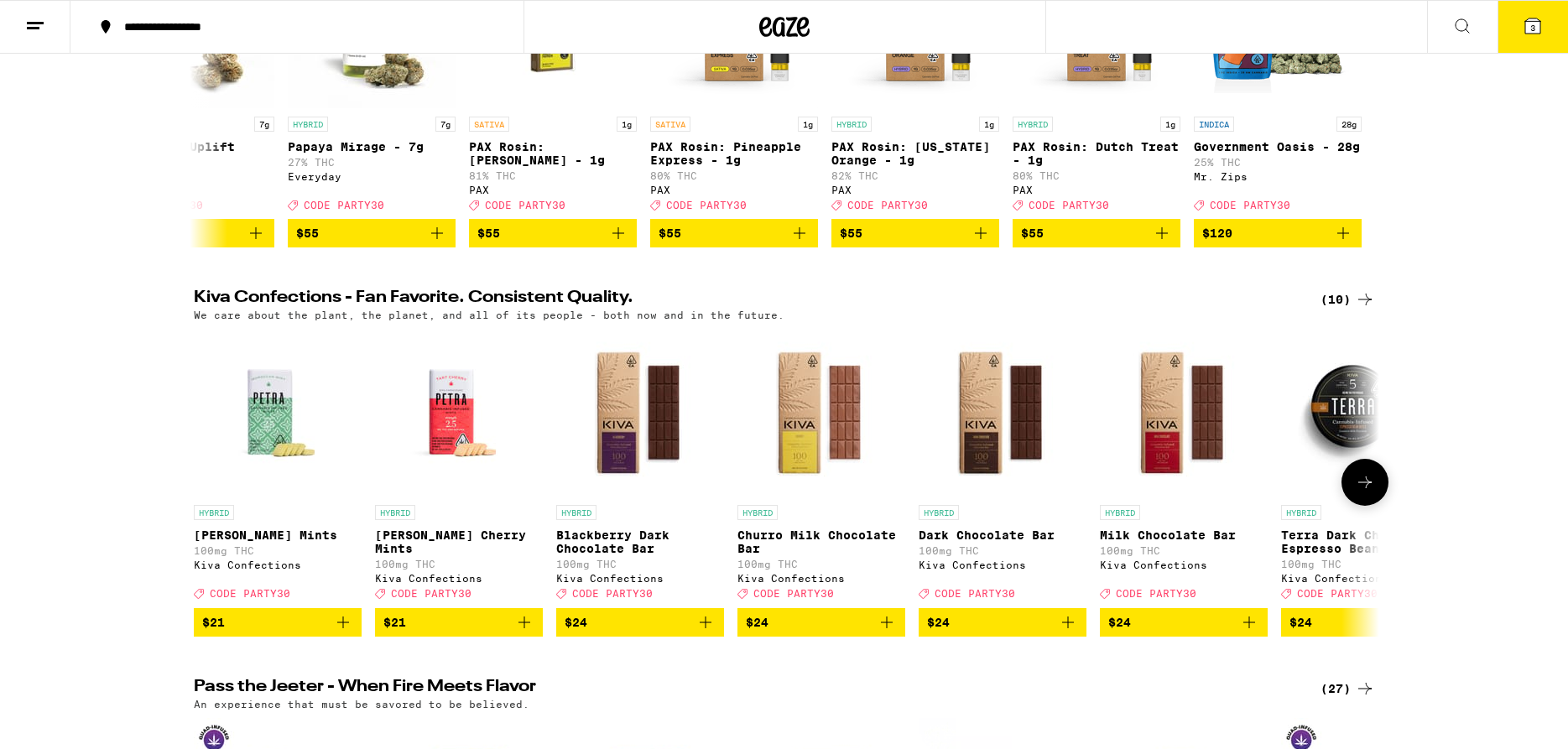
click at [1373, 493] on icon at bounding box center [1364, 482] width 20 height 20
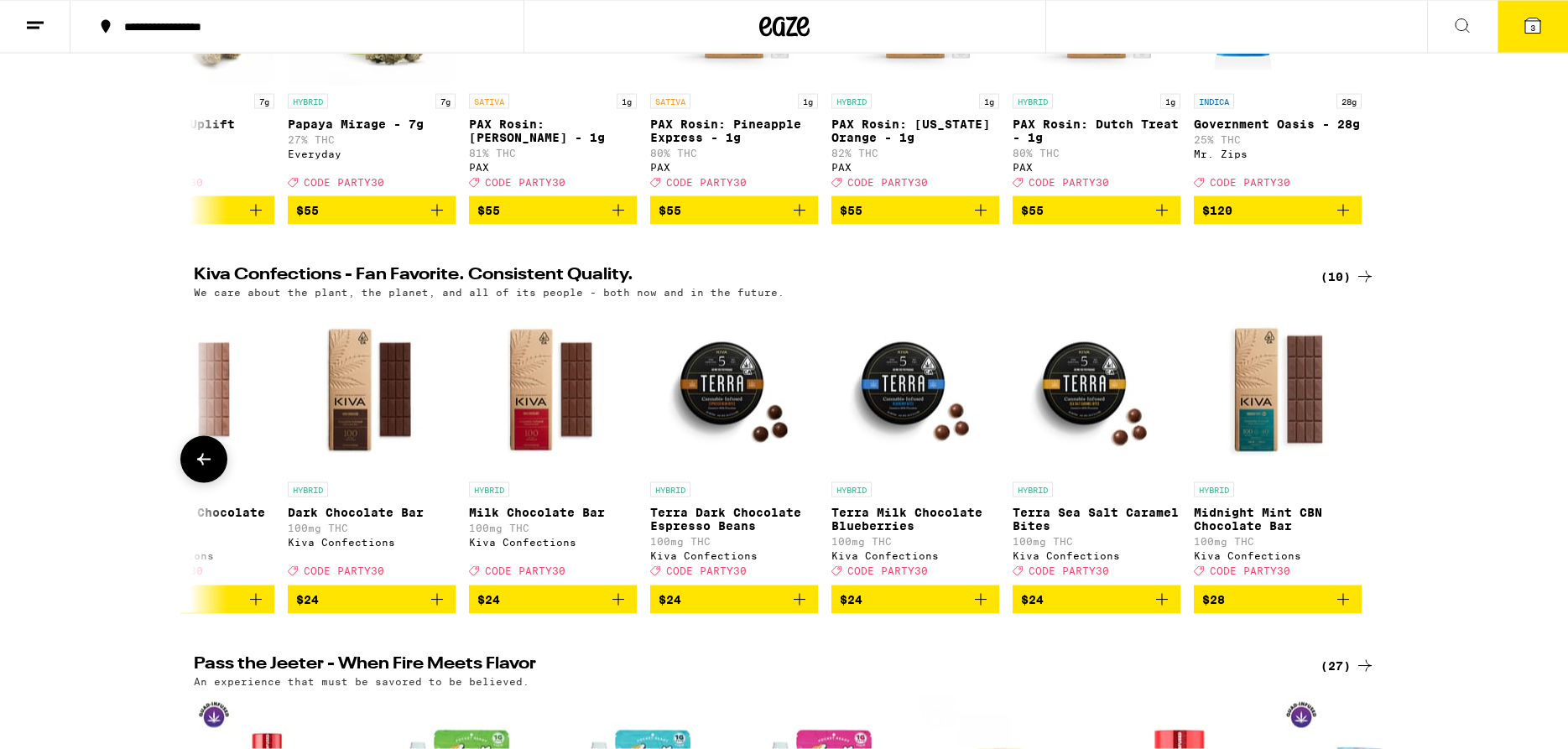
scroll to position [770, 0]
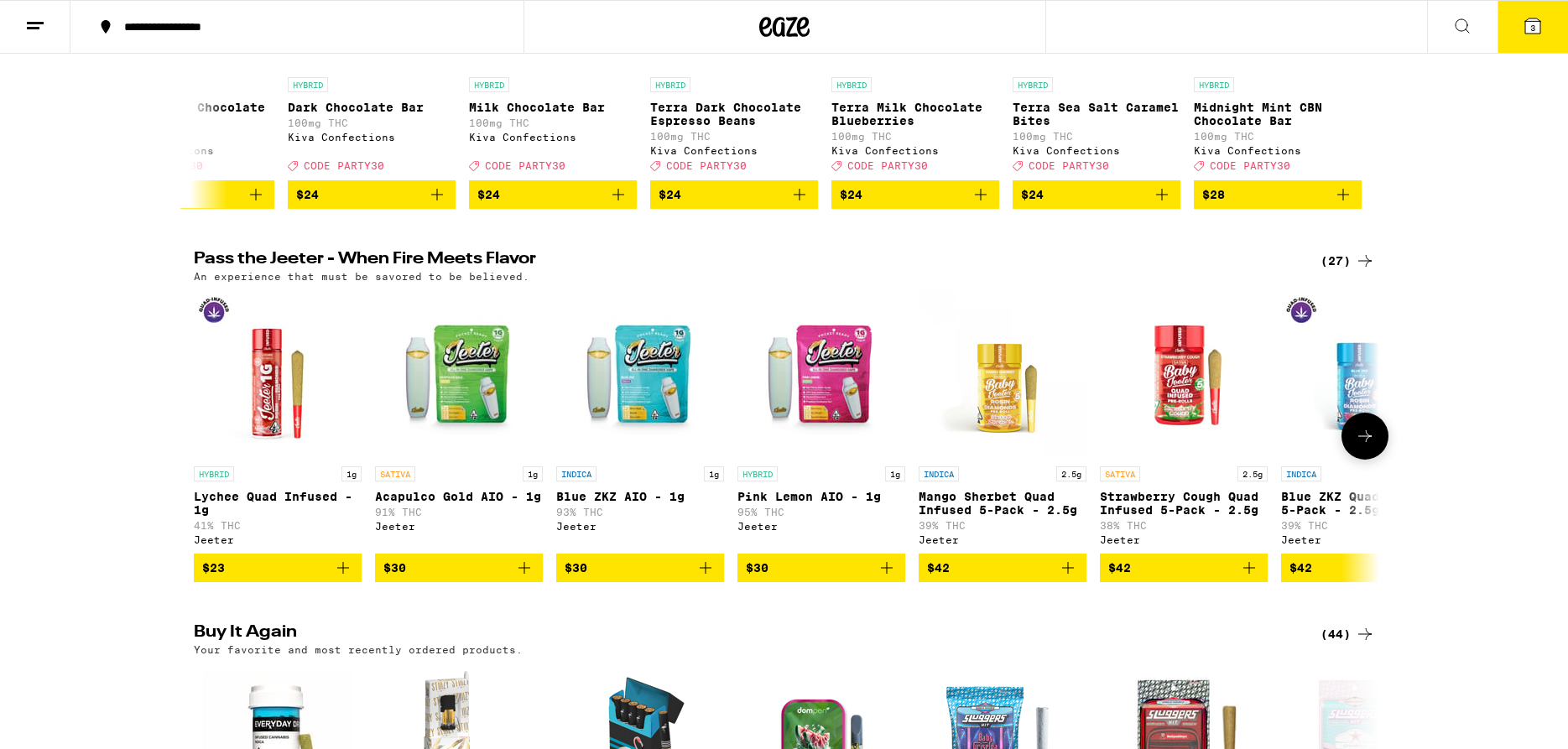
click at [1374, 447] on icon at bounding box center [1364, 436] width 20 height 20
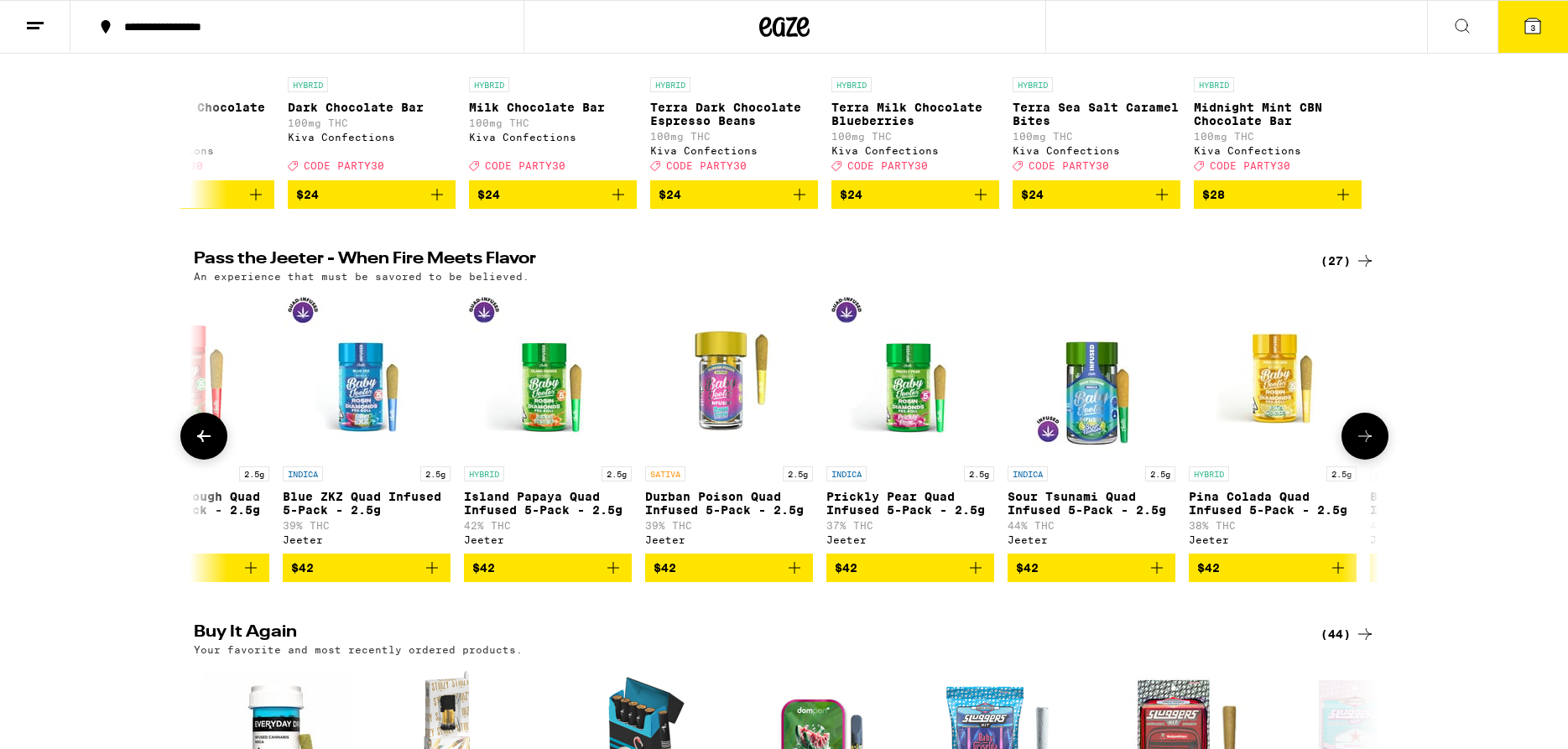
click at [1374, 447] on icon at bounding box center [1364, 436] width 20 height 20
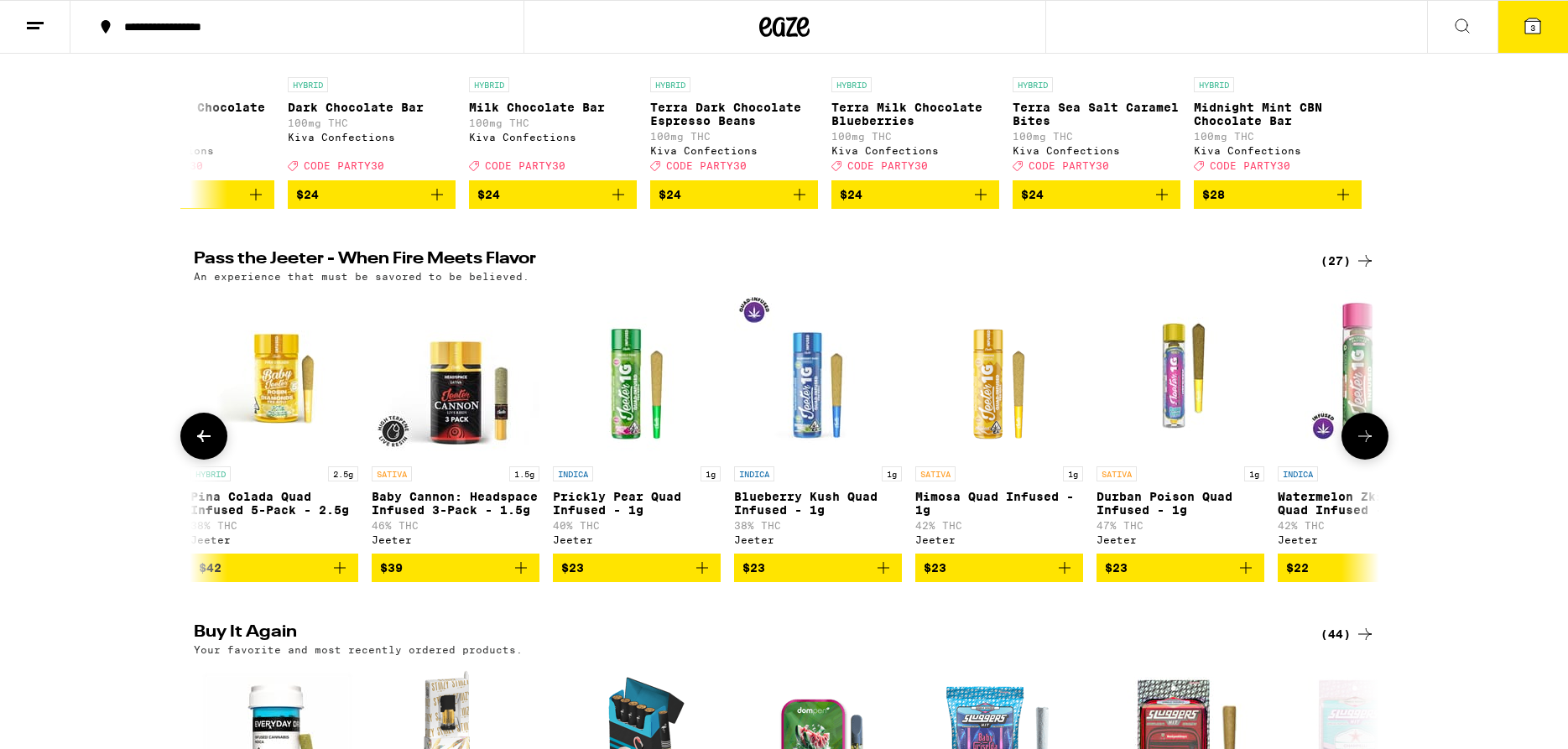
click at [1374, 447] on icon at bounding box center [1364, 436] width 20 height 20
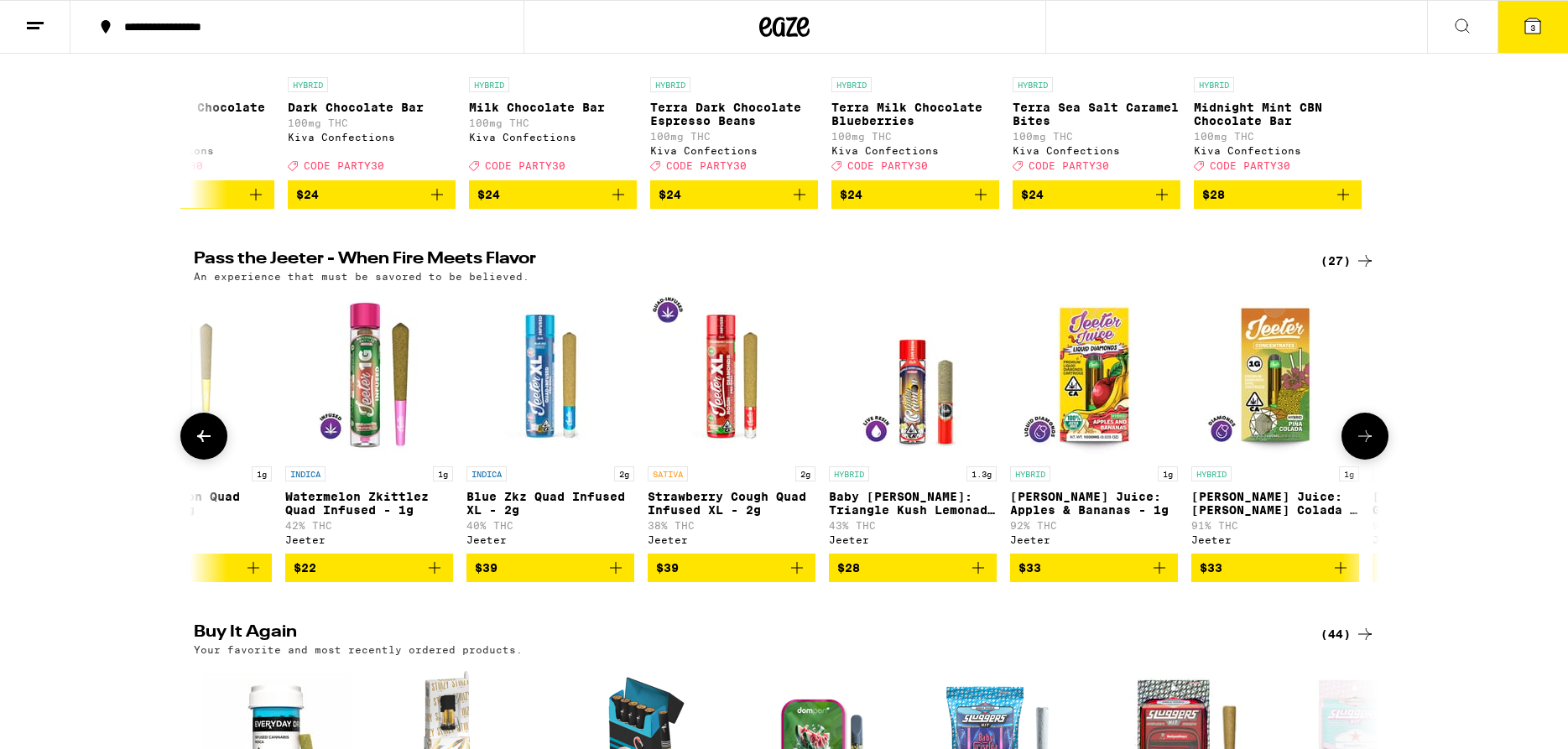
scroll to position [0, 2995]
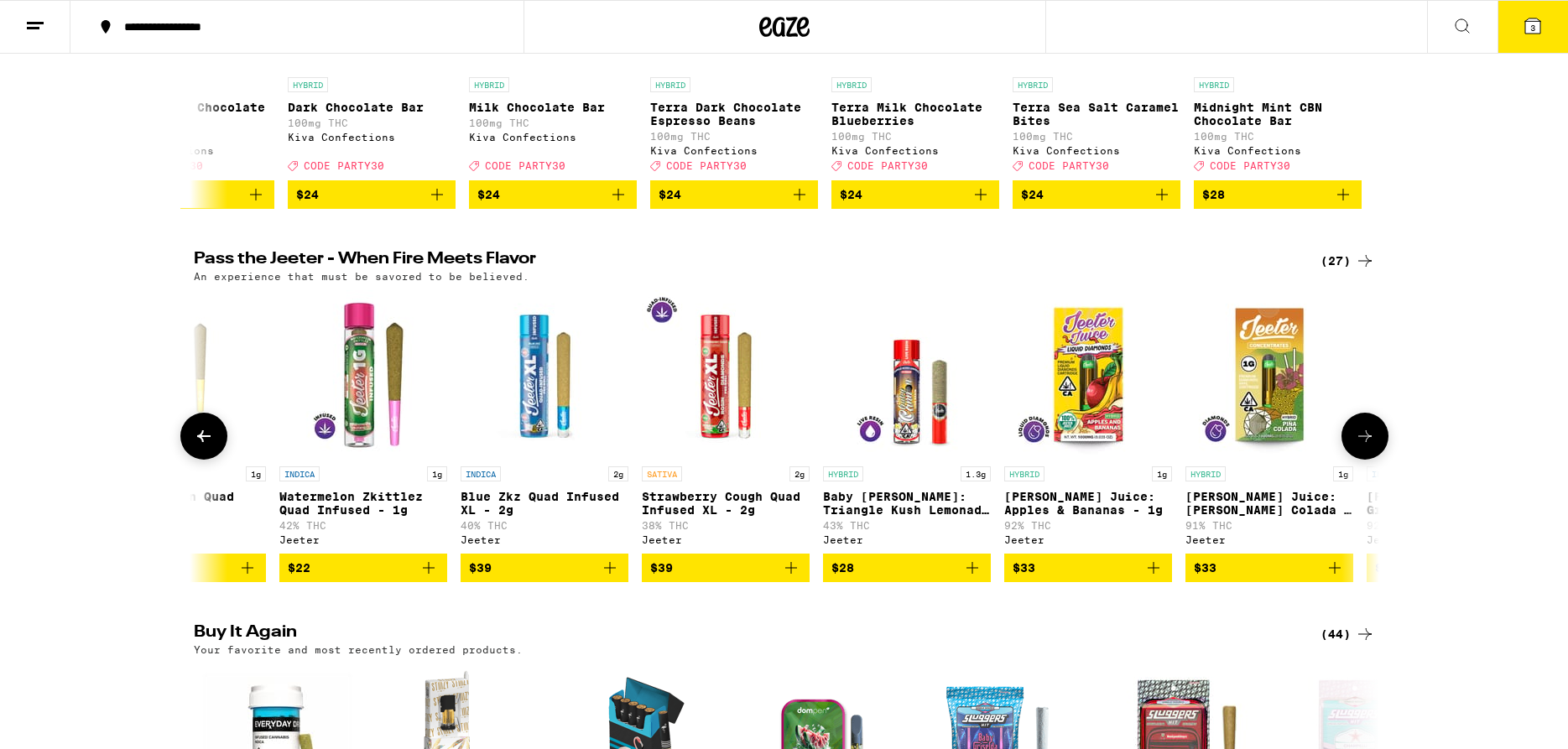
click at [1374, 447] on icon at bounding box center [1364, 436] width 20 height 20
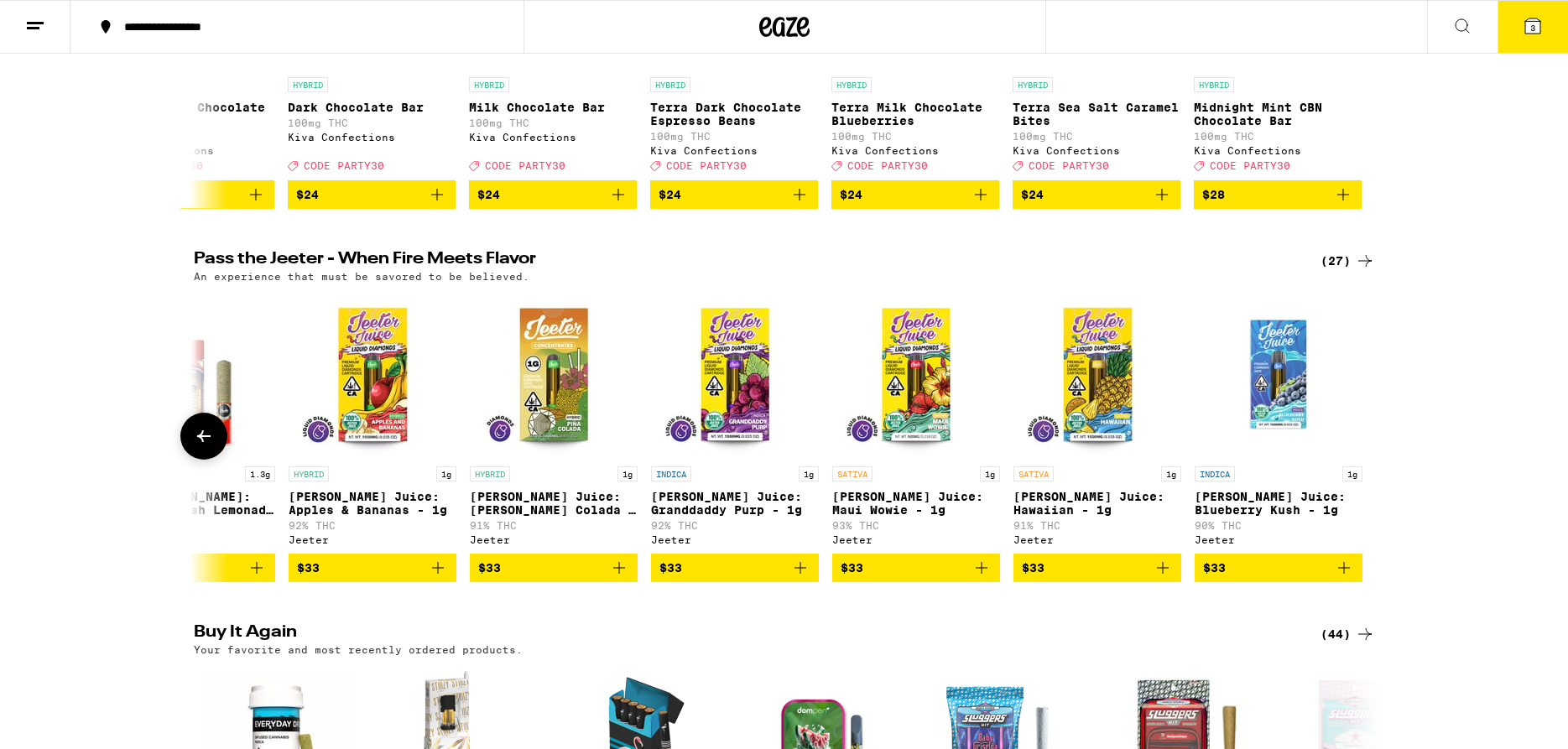
scroll to position [0, 3711]
click at [1374, 460] on div at bounding box center [1364, 436] width 47 height 47
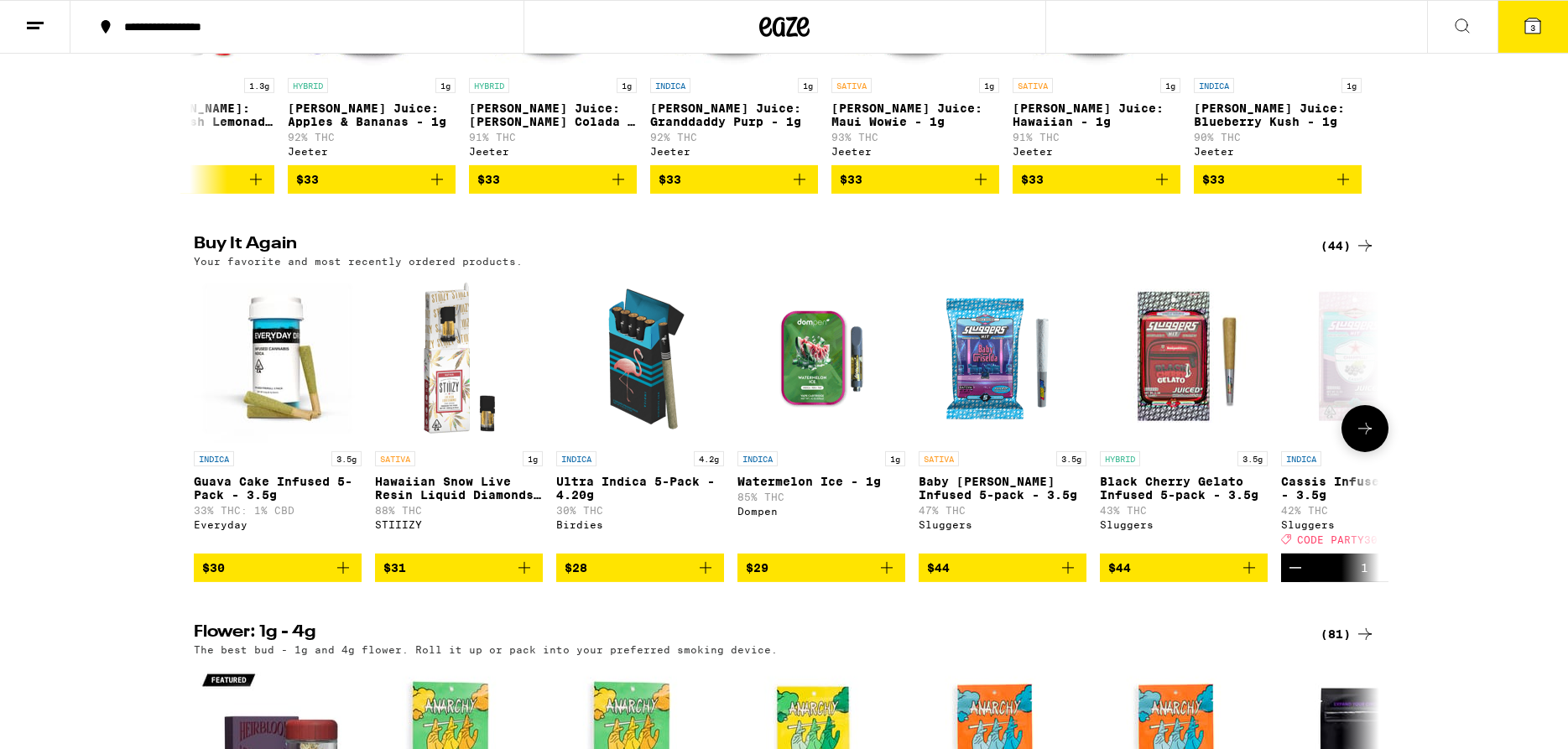
scroll to position [1198, 0]
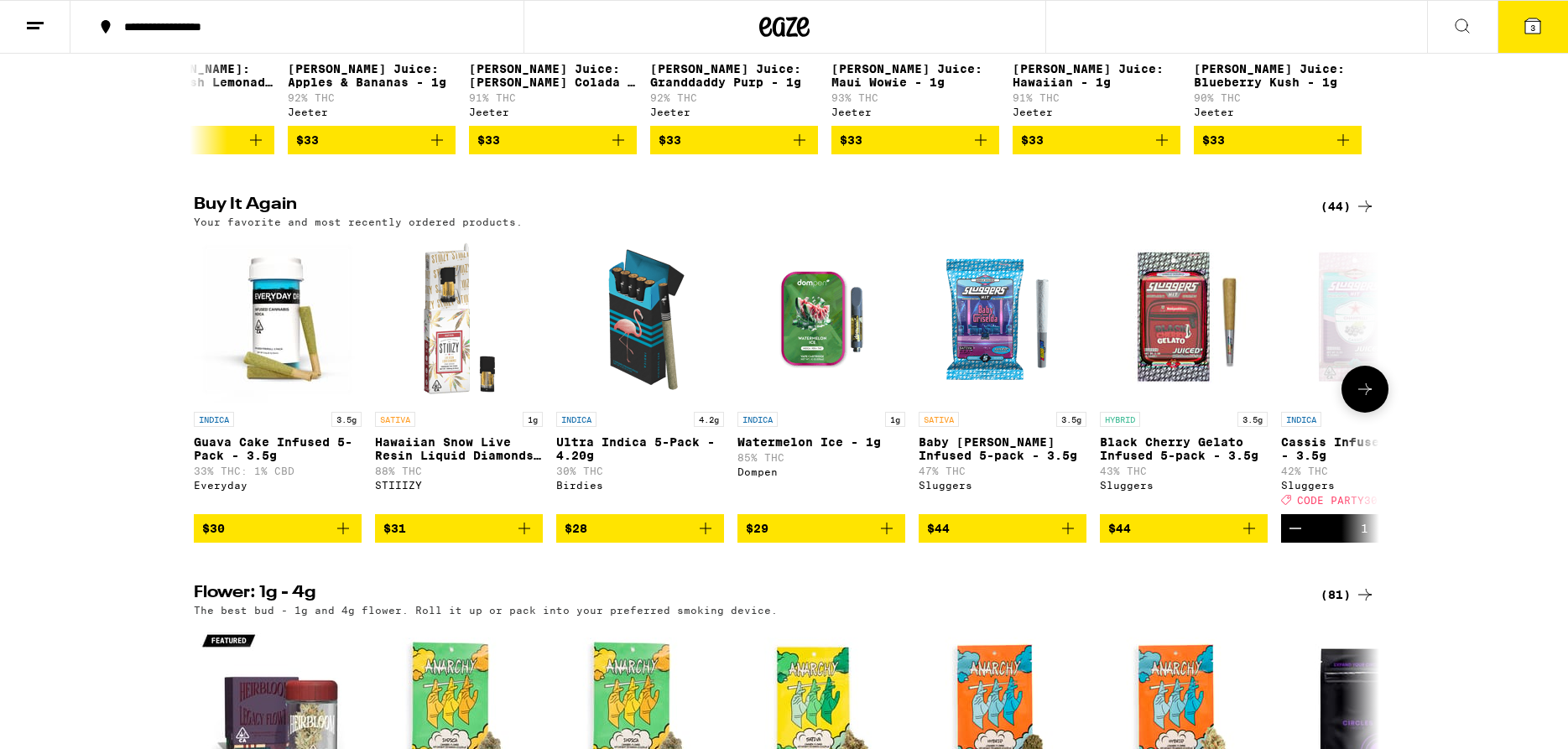
click at [1358, 413] on button at bounding box center [1364, 389] width 47 height 47
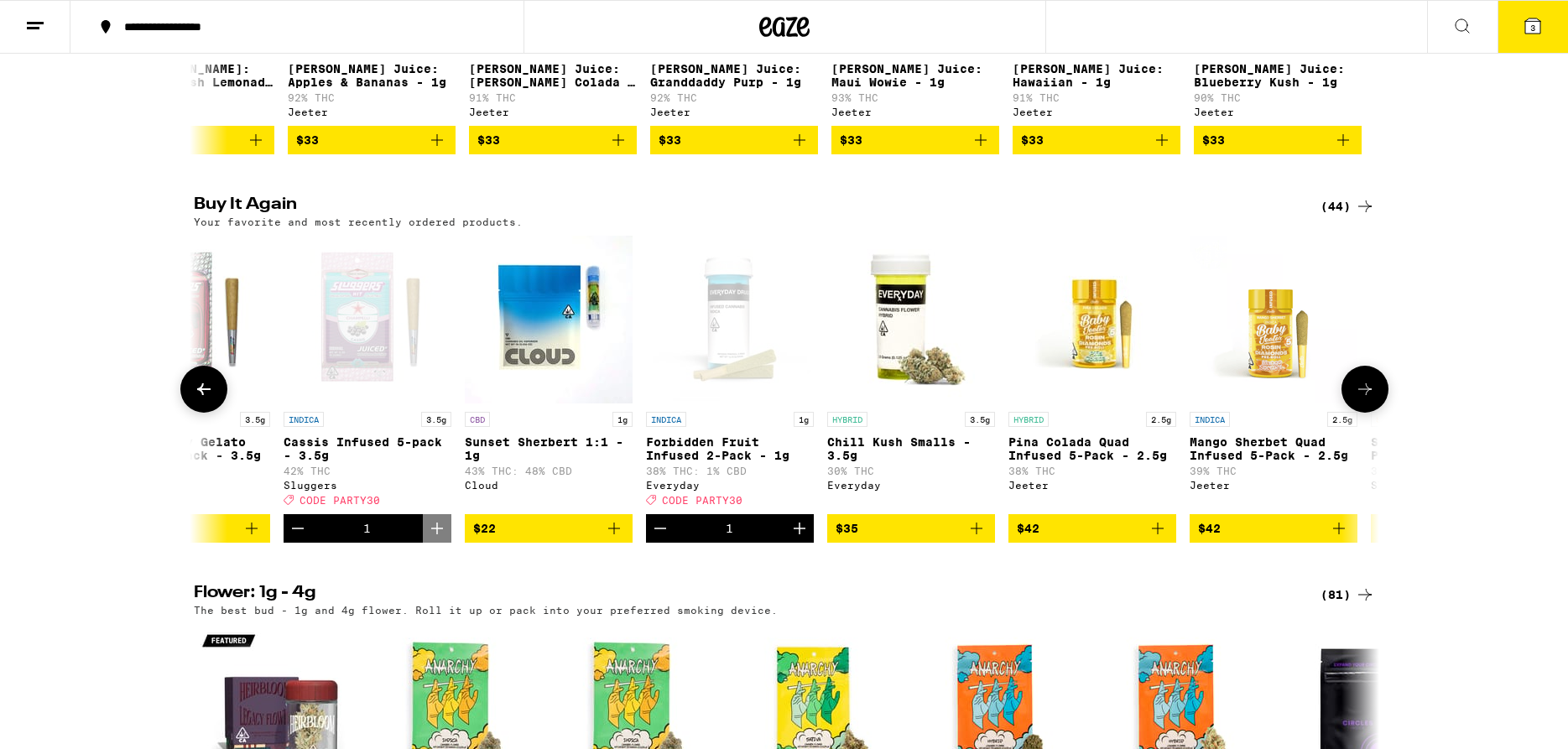
scroll to position [0, 998]
click at [198, 400] on icon at bounding box center [204, 389] width 20 height 20
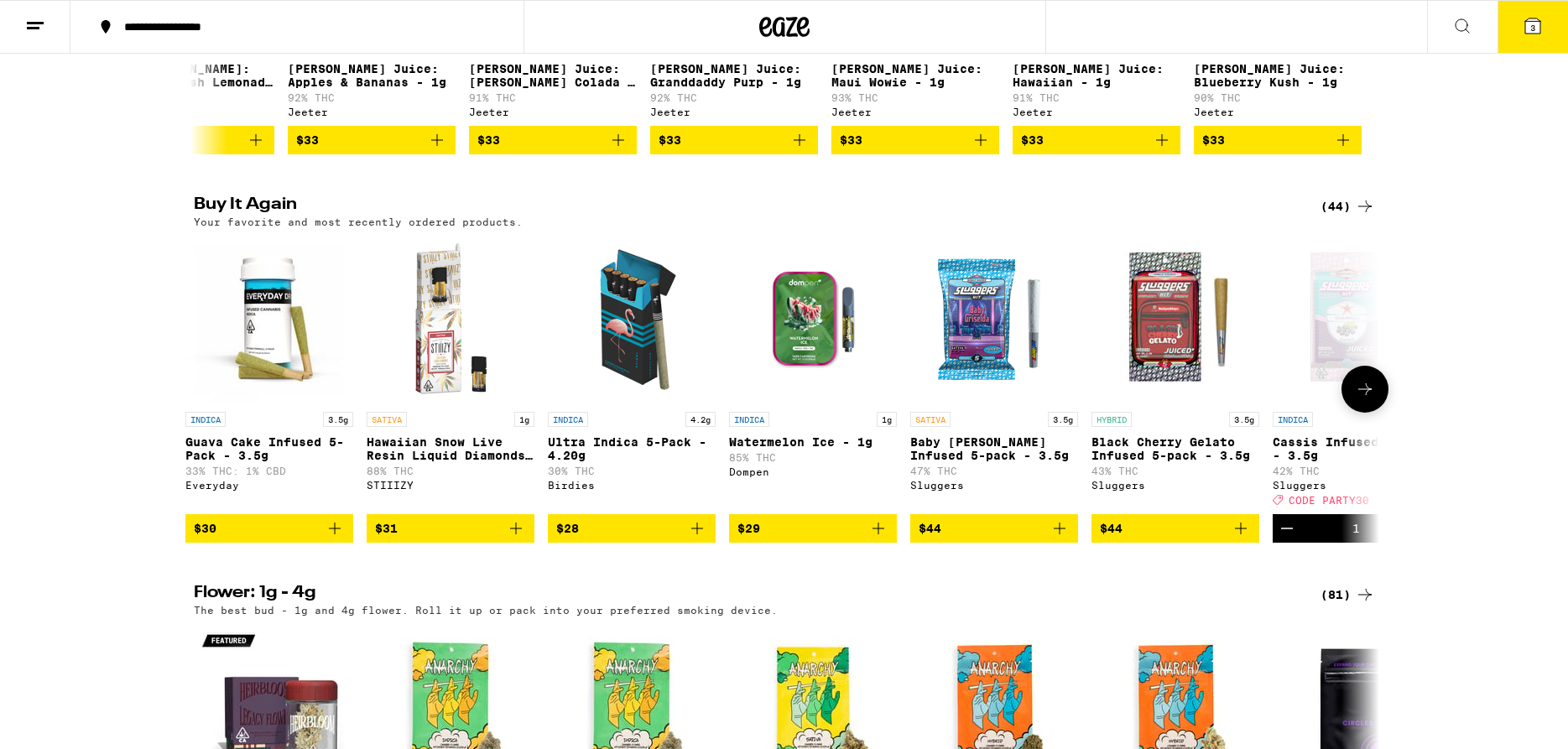
scroll to position [0, 0]
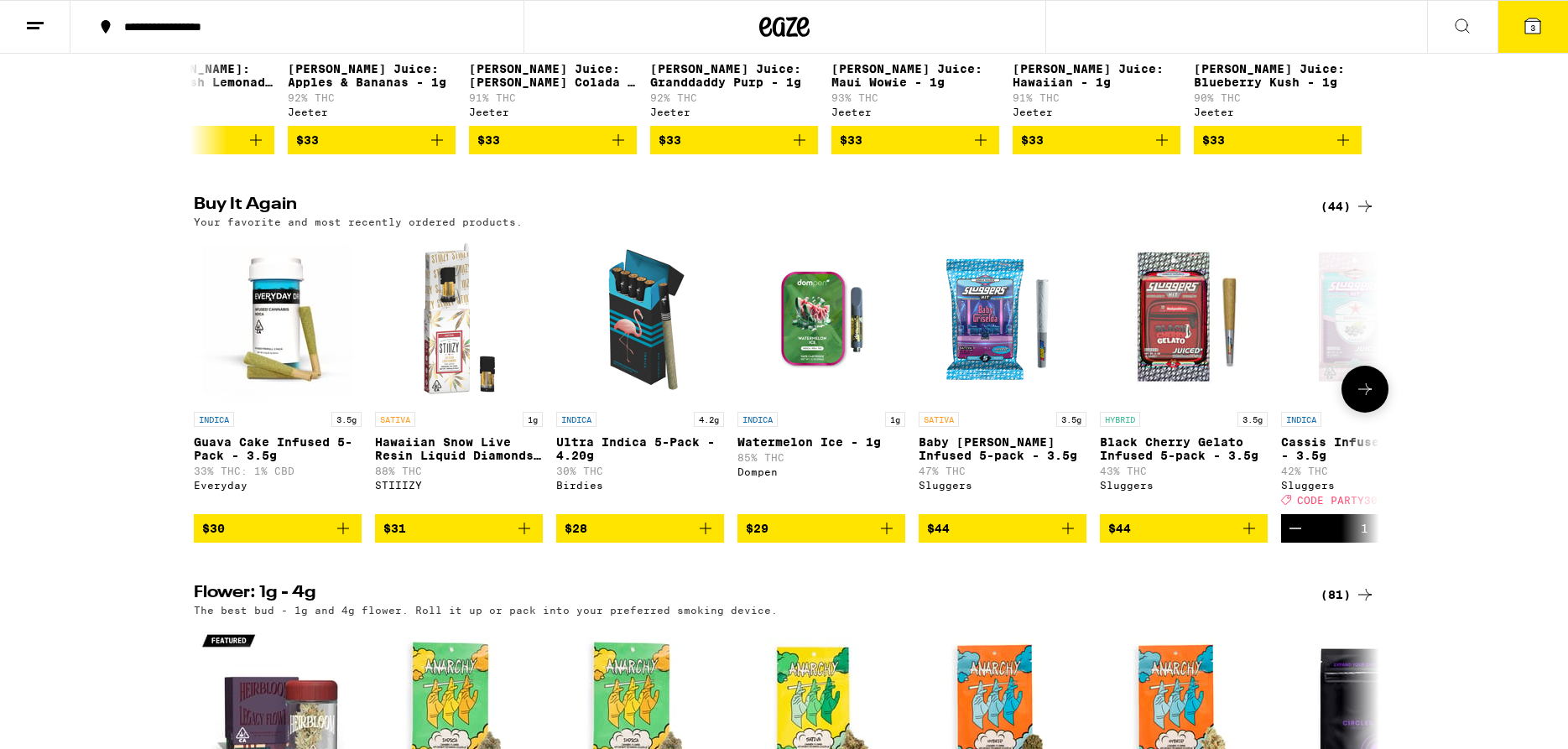
click at [1353, 413] on button at bounding box center [1364, 389] width 47 height 47
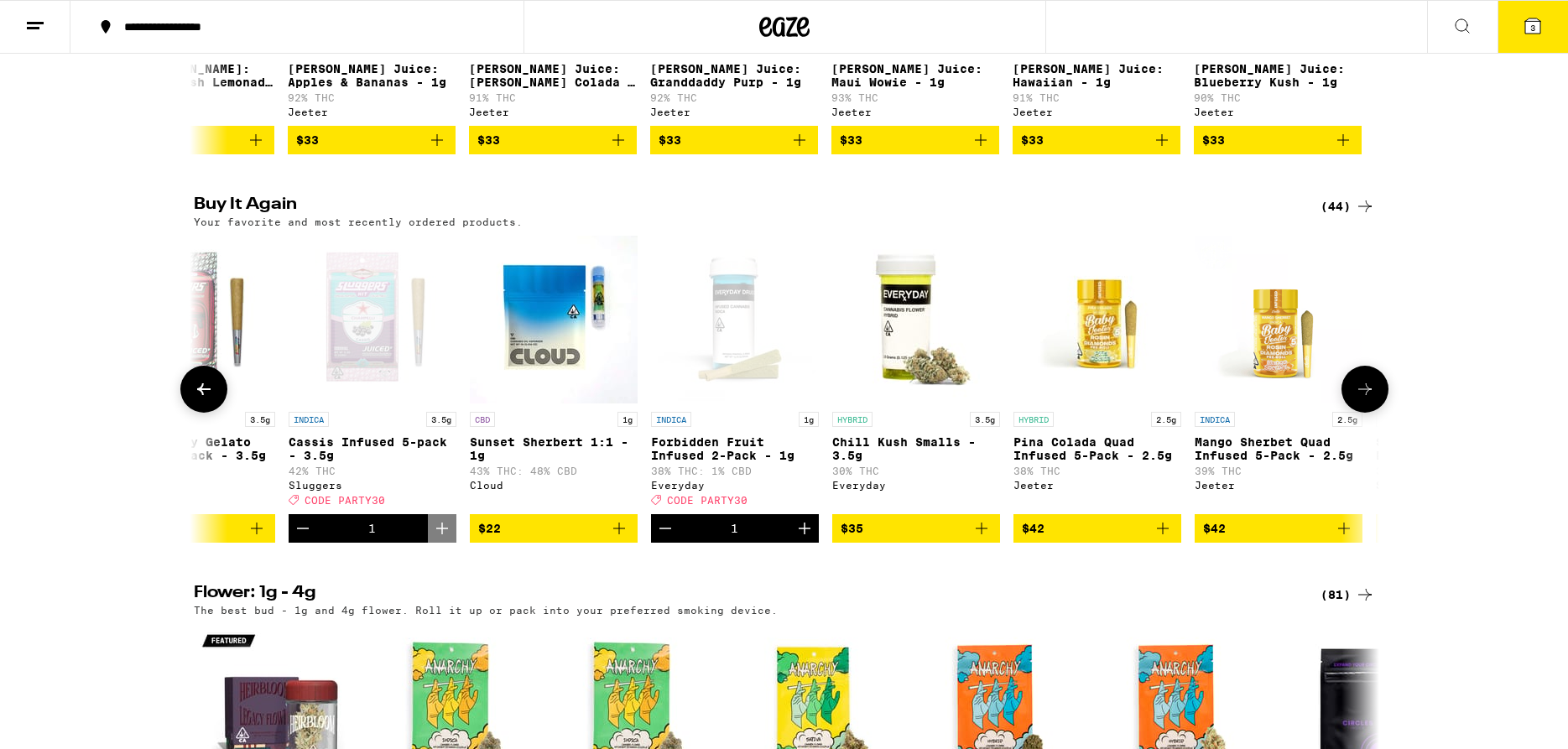
scroll to position [0, 998]
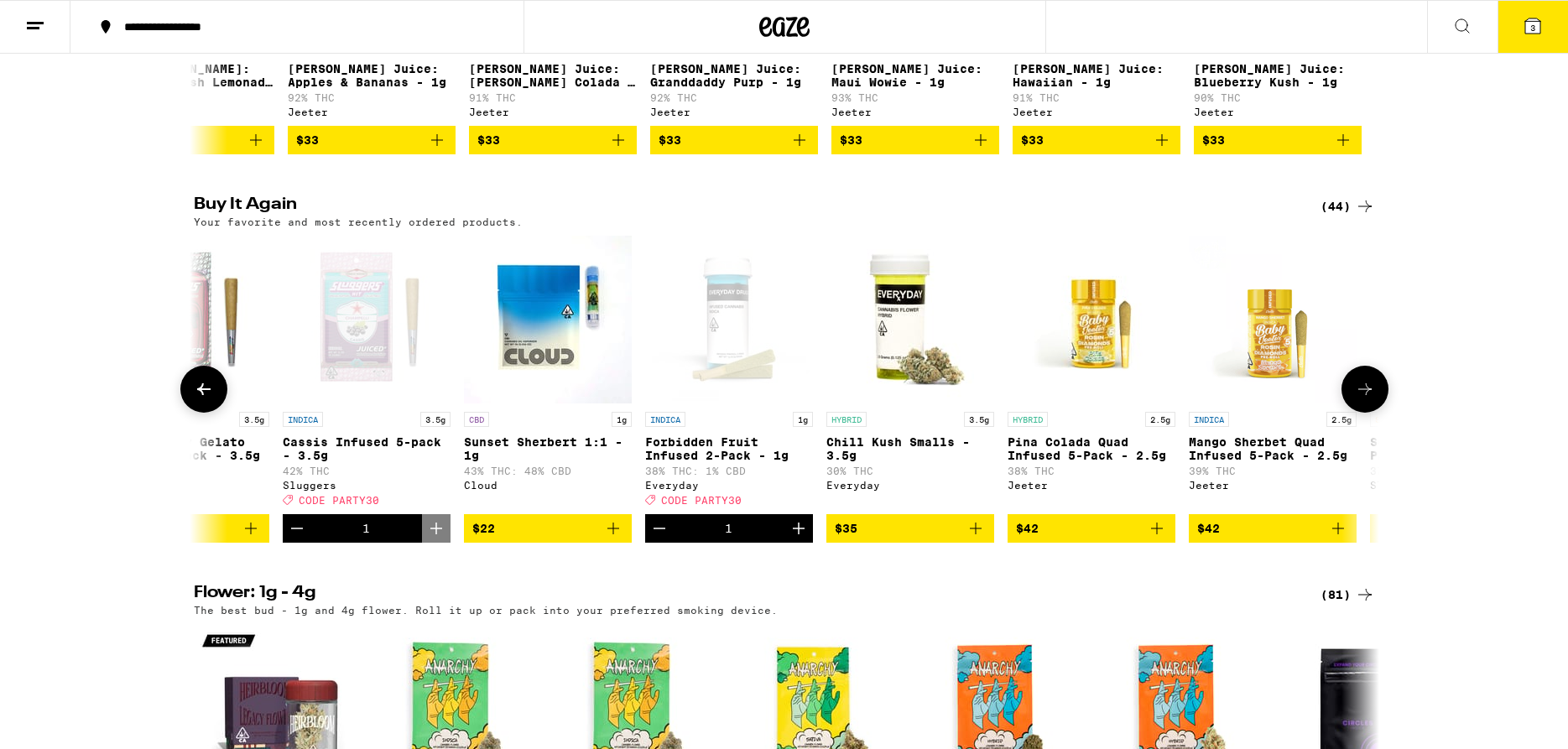
click at [1353, 413] on button at bounding box center [1364, 389] width 47 height 47
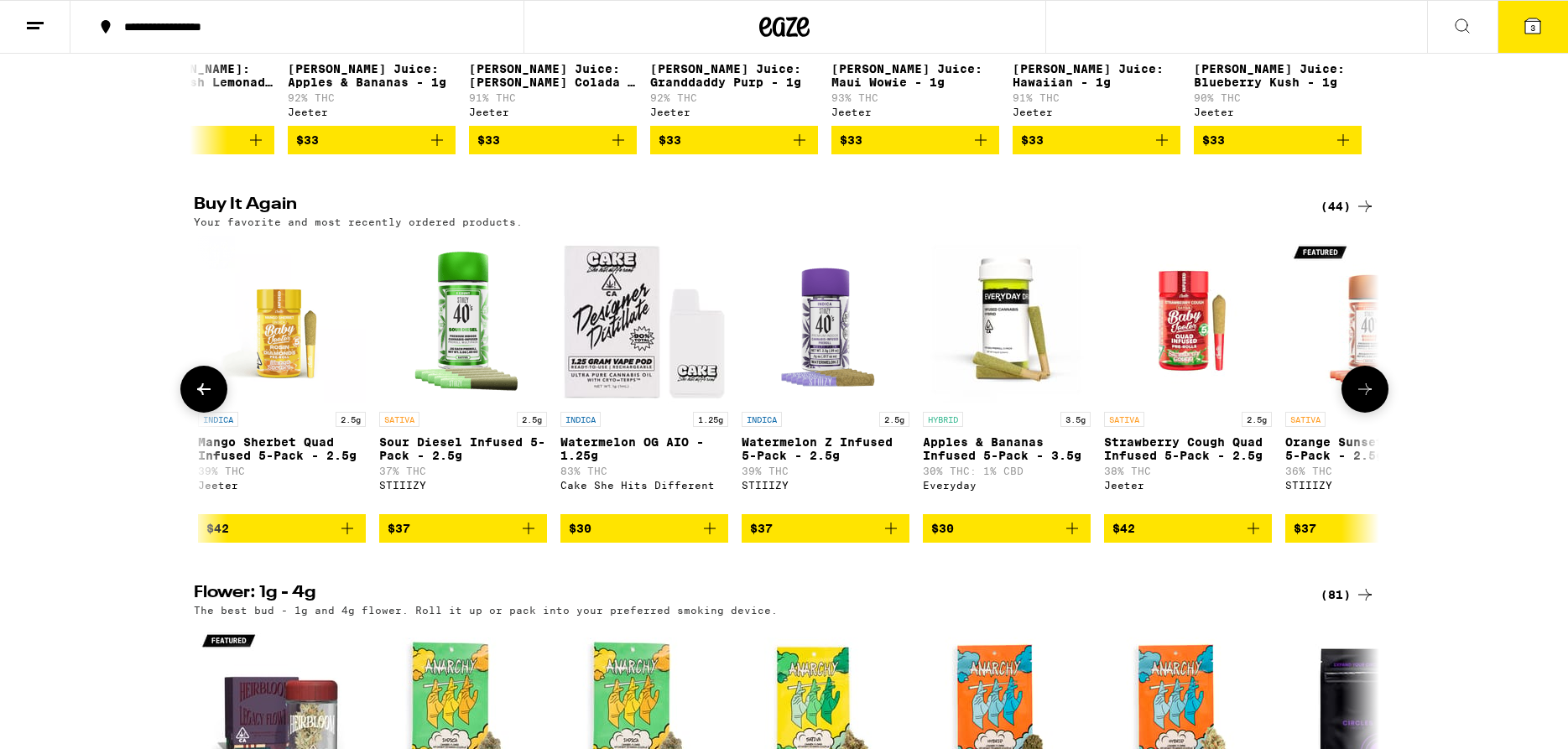
scroll to position [0, 1996]
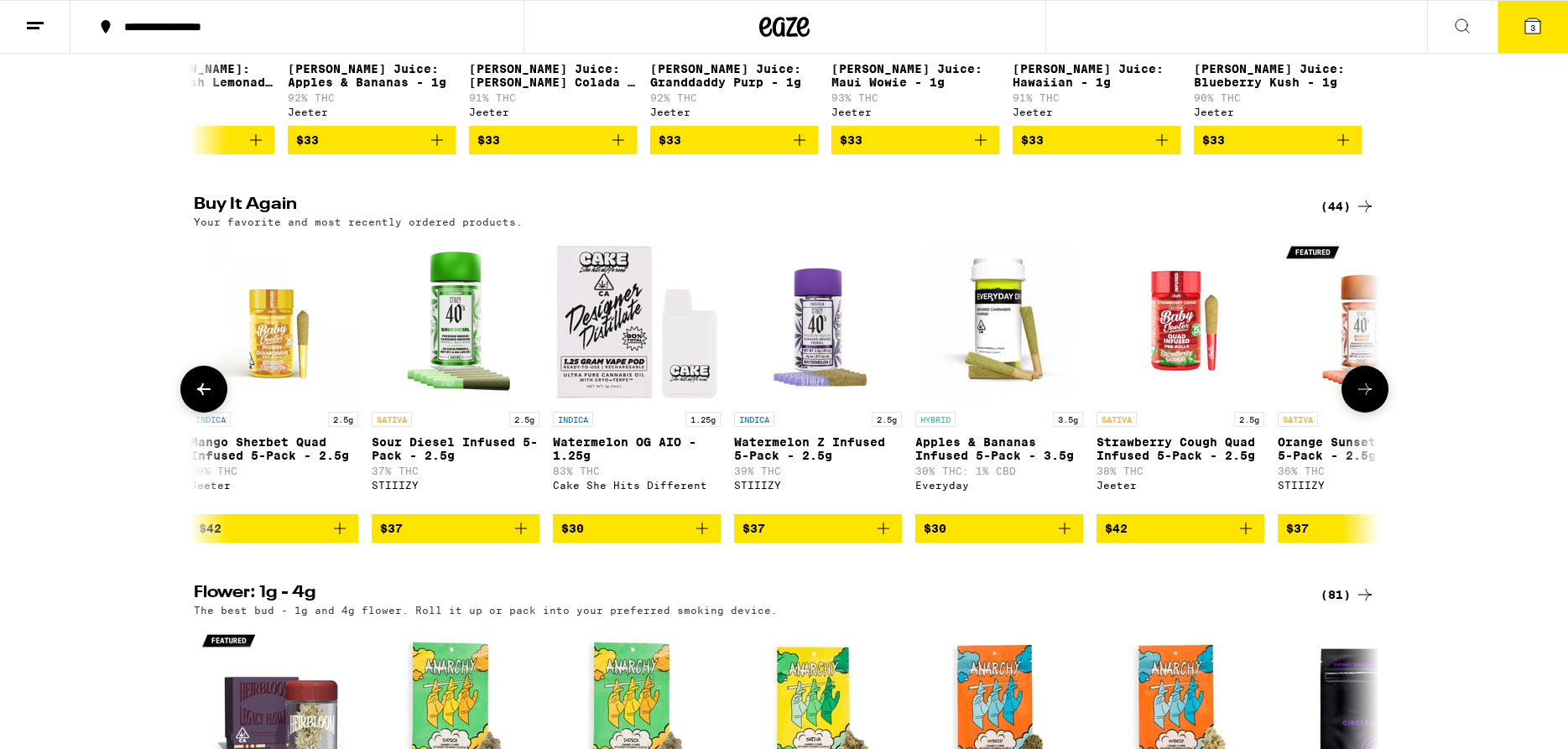
click at [1353, 413] on button at bounding box center [1364, 389] width 47 height 47
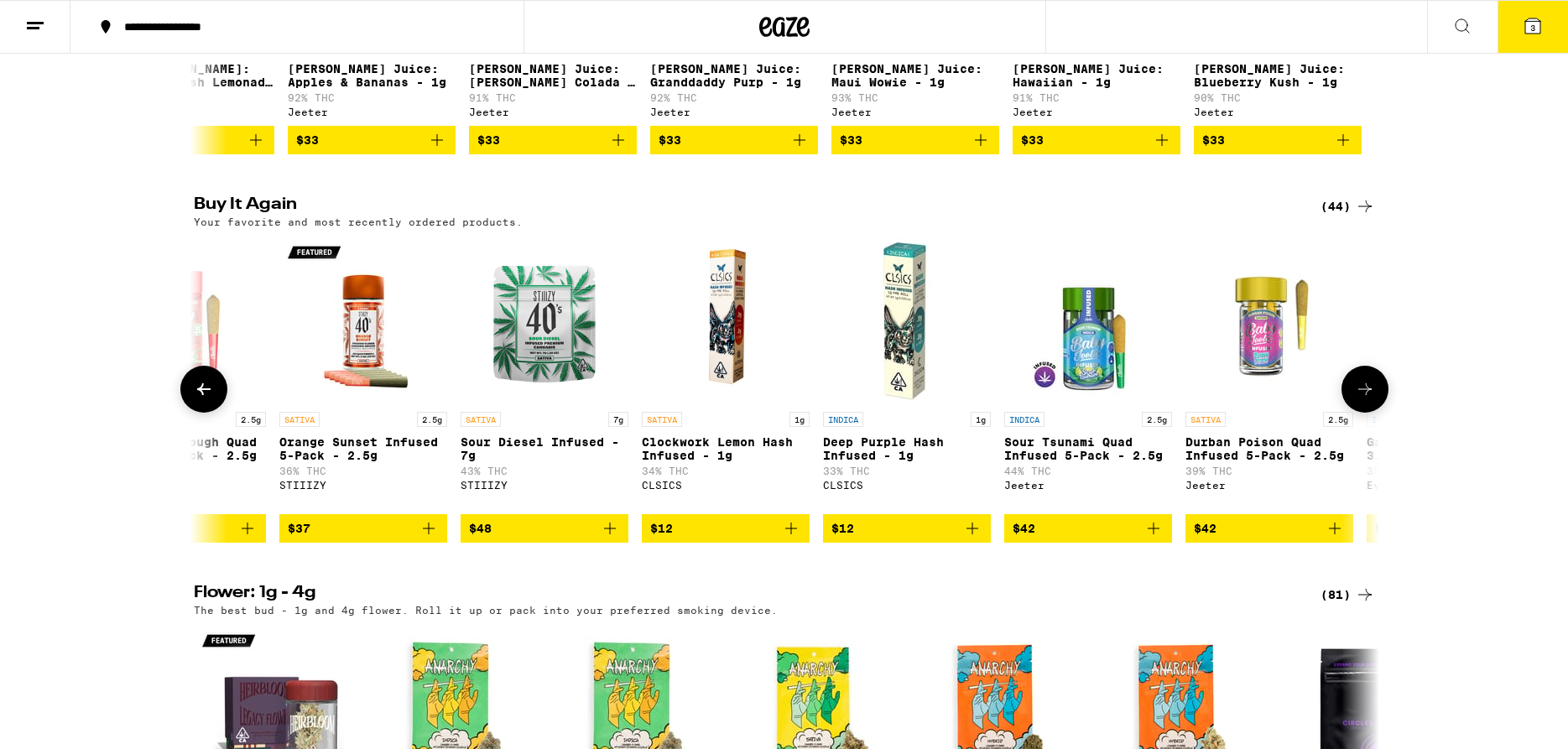
click at [1353, 413] on button at bounding box center [1364, 389] width 47 height 47
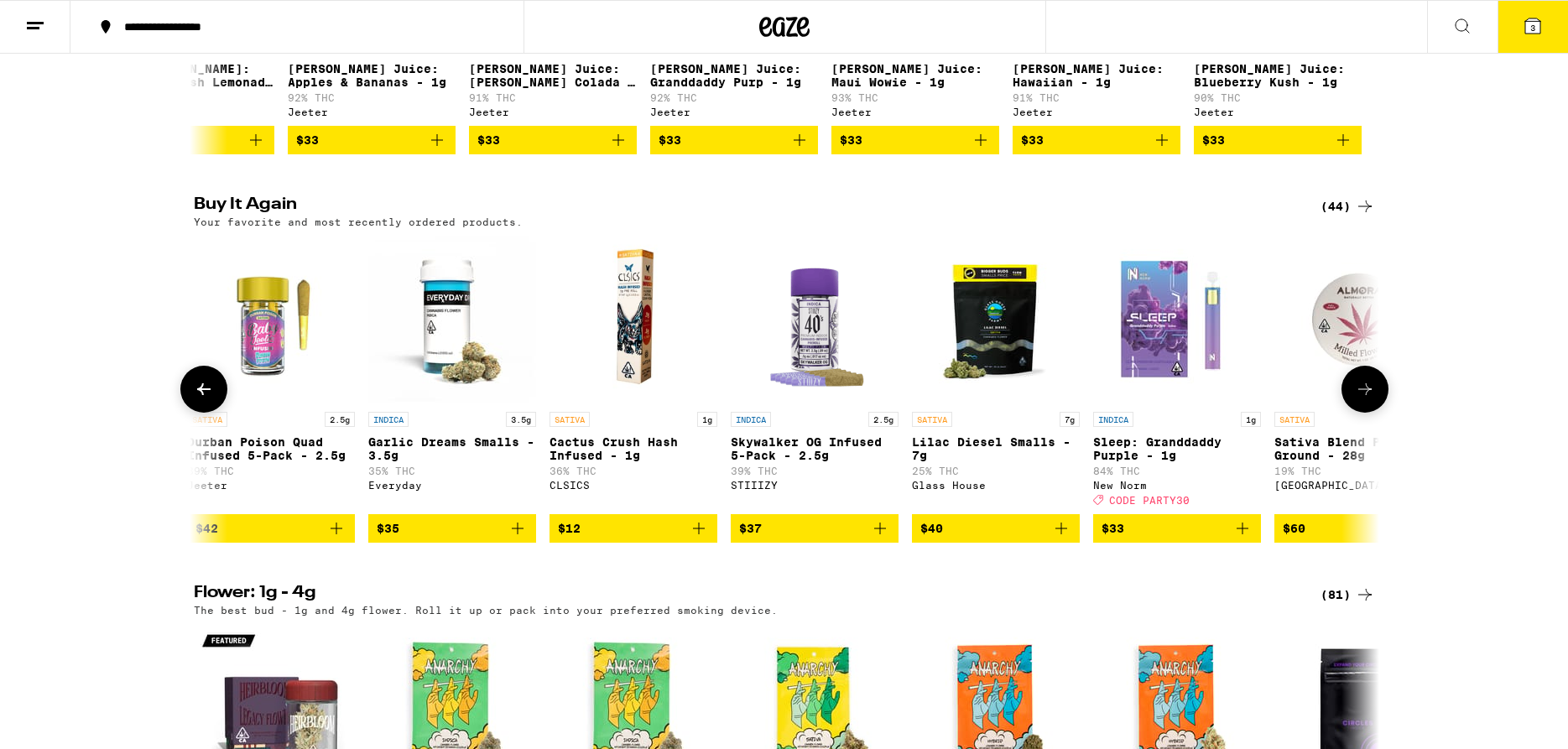
click at [1353, 413] on button at bounding box center [1364, 389] width 47 height 47
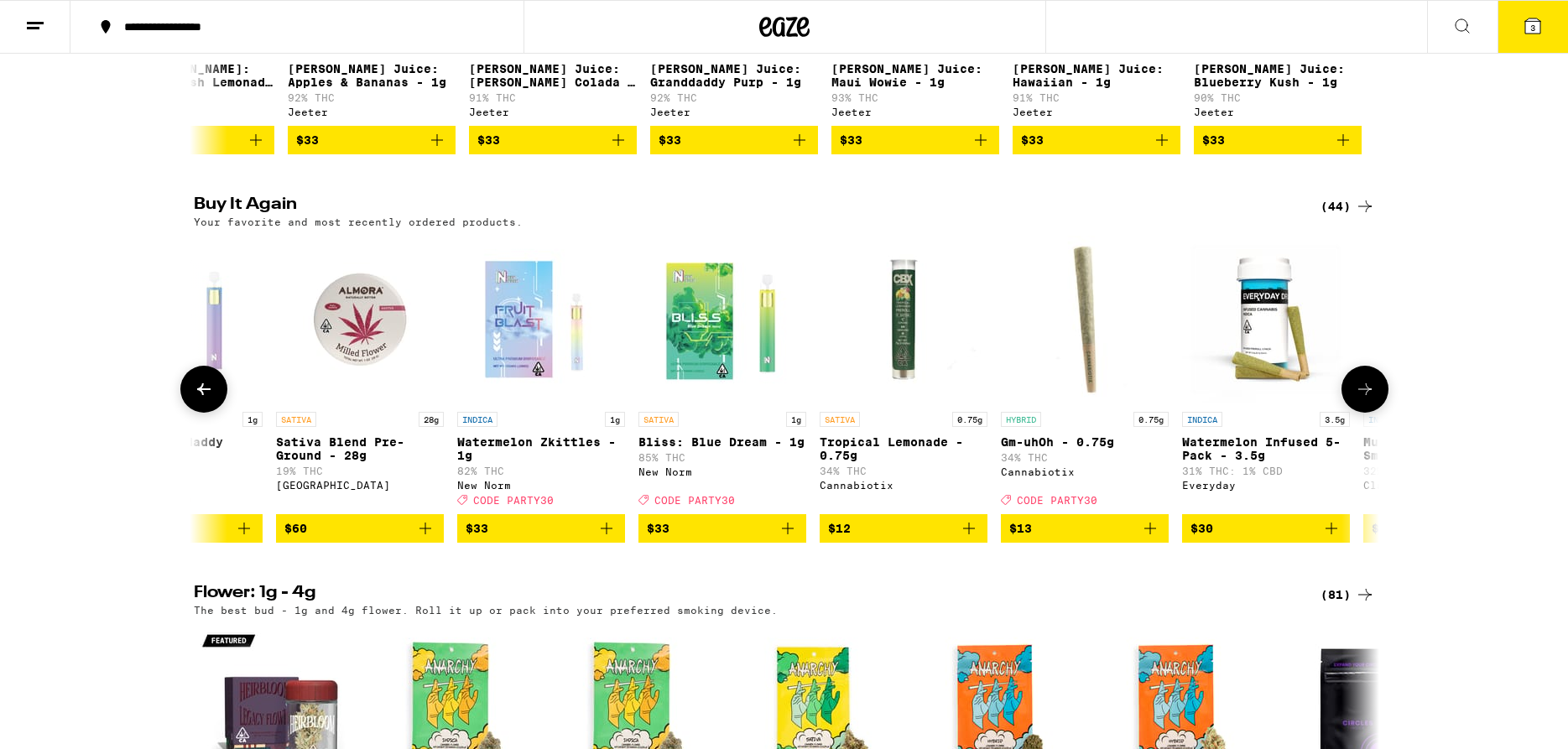
scroll to position [856, 0]
